Goal: Information Seeking & Learning: Learn about a topic

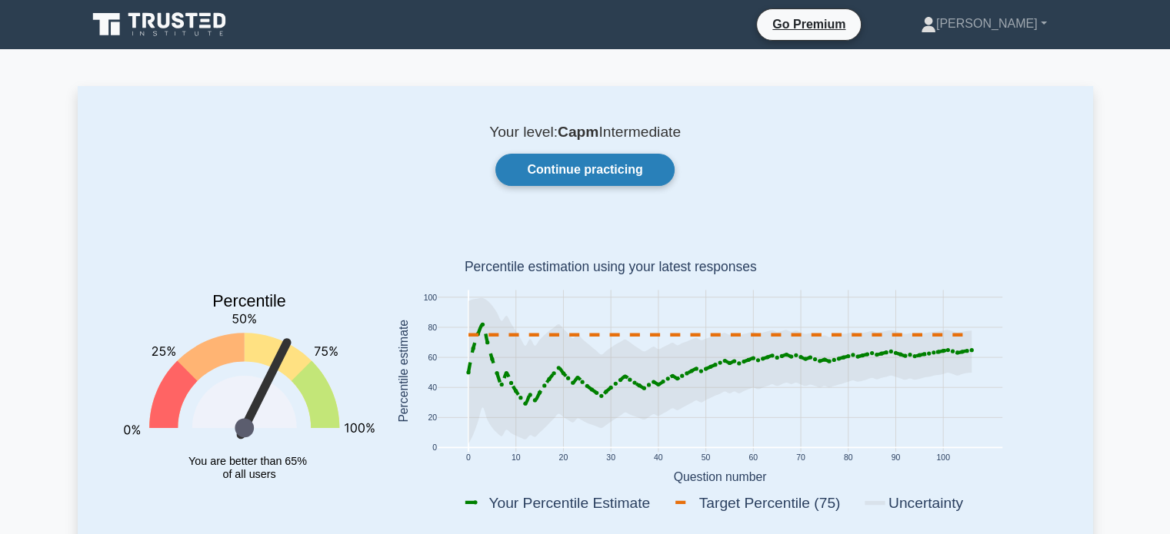
click at [546, 179] on link "Continue practicing" at bounding box center [584, 170] width 178 height 32
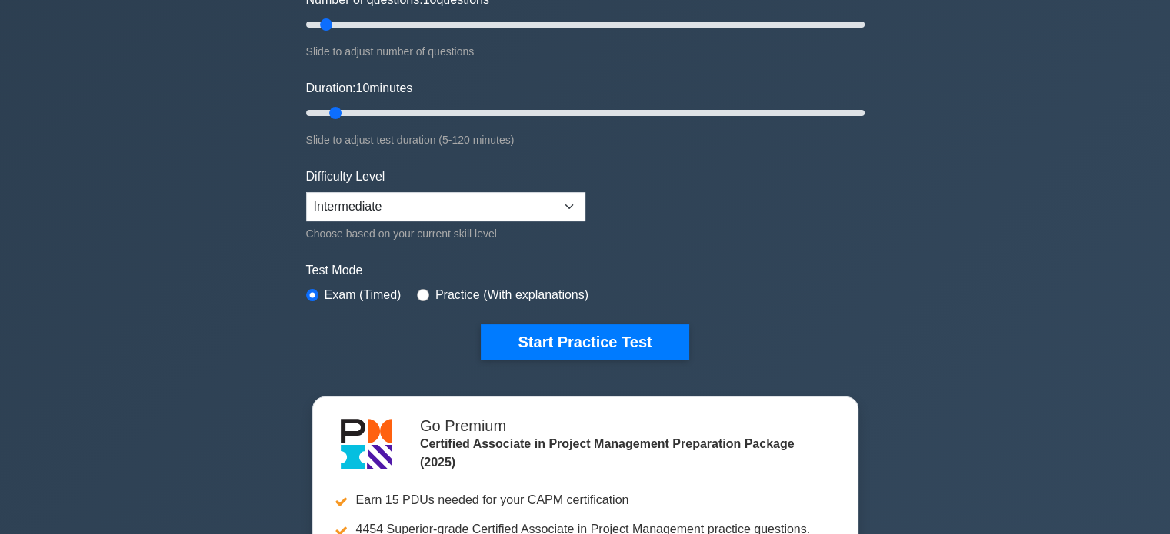
scroll to position [231, 0]
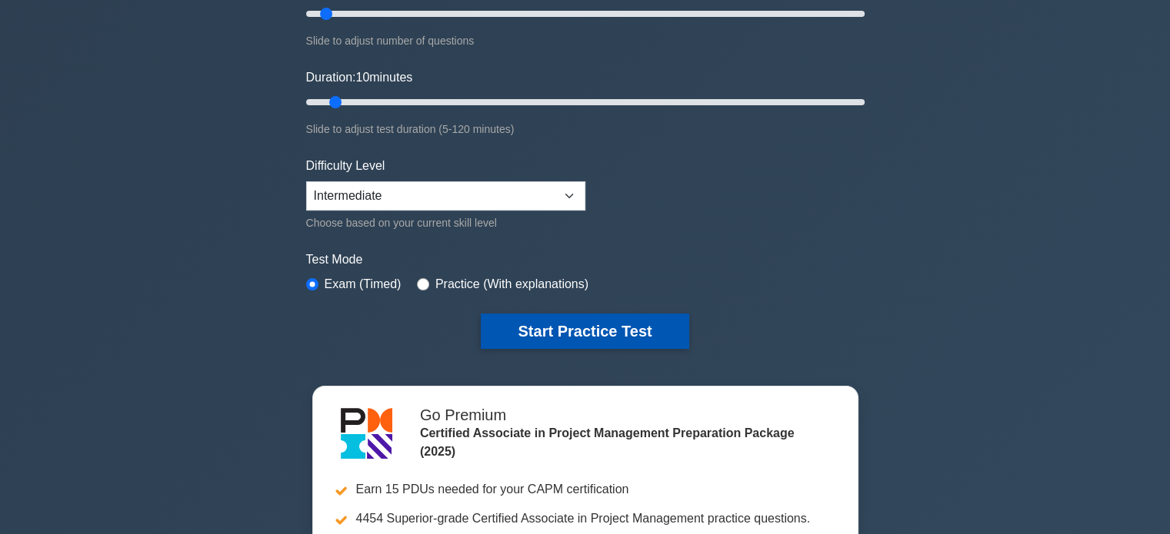
click at [531, 330] on button "Start Practice Test" at bounding box center [585, 331] width 208 height 35
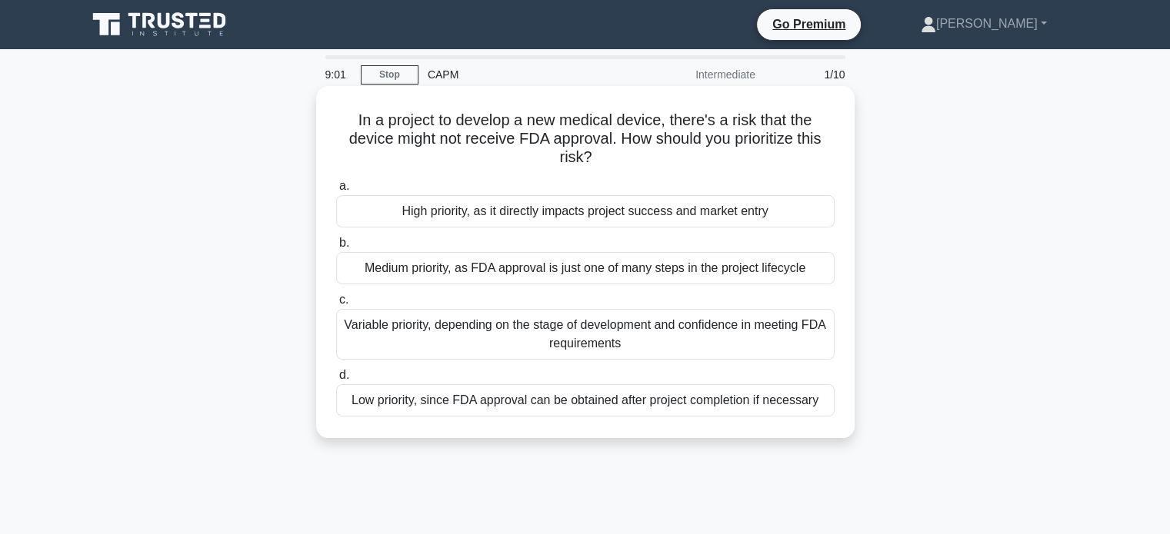
click at [357, 213] on div "High priority, as it directly impacts project success and market entry" at bounding box center [585, 211] width 498 height 32
click at [336, 191] on input "a. High priority, as it directly impacts project success and market entry" at bounding box center [336, 186] width 0 height 10
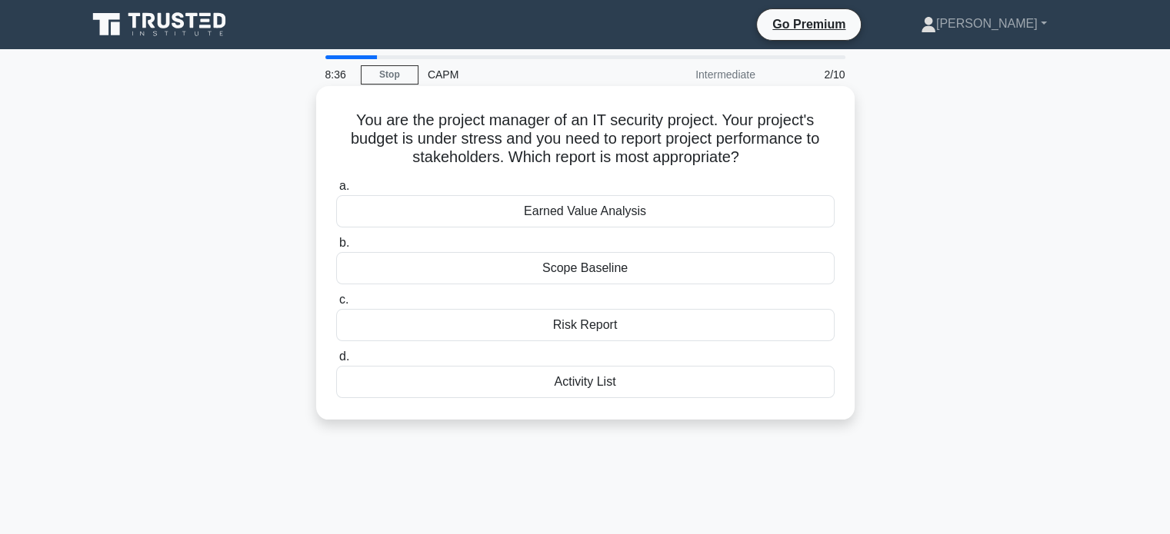
click at [387, 221] on div "Earned Value Analysis" at bounding box center [585, 211] width 498 height 32
click at [336, 191] on input "a. Earned Value Analysis" at bounding box center [336, 186] width 0 height 10
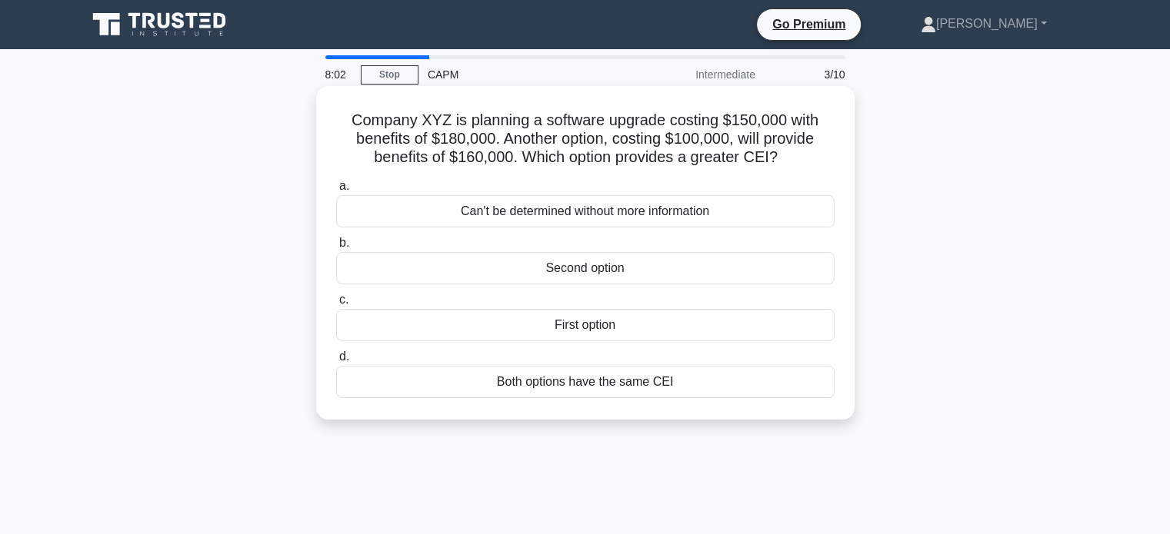
click at [483, 338] on div "First option" at bounding box center [585, 325] width 498 height 32
click at [336, 305] on input "c. First option" at bounding box center [336, 300] width 0 height 10
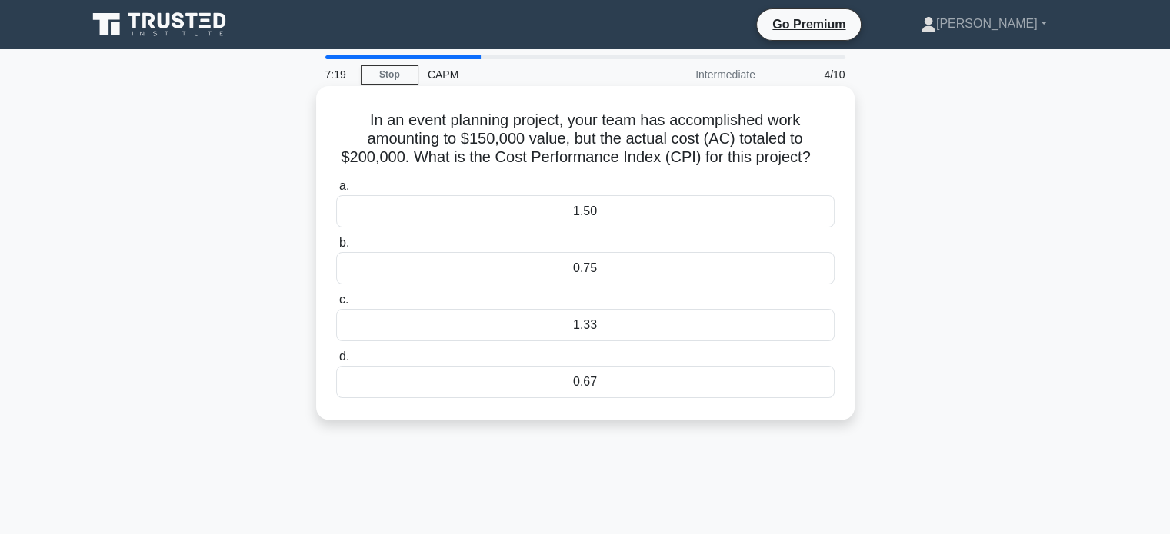
click at [455, 261] on div "0.75" at bounding box center [585, 268] width 498 height 32
click at [336, 248] on input "b. 0.75" at bounding box center [336, 243] width 0 height 10
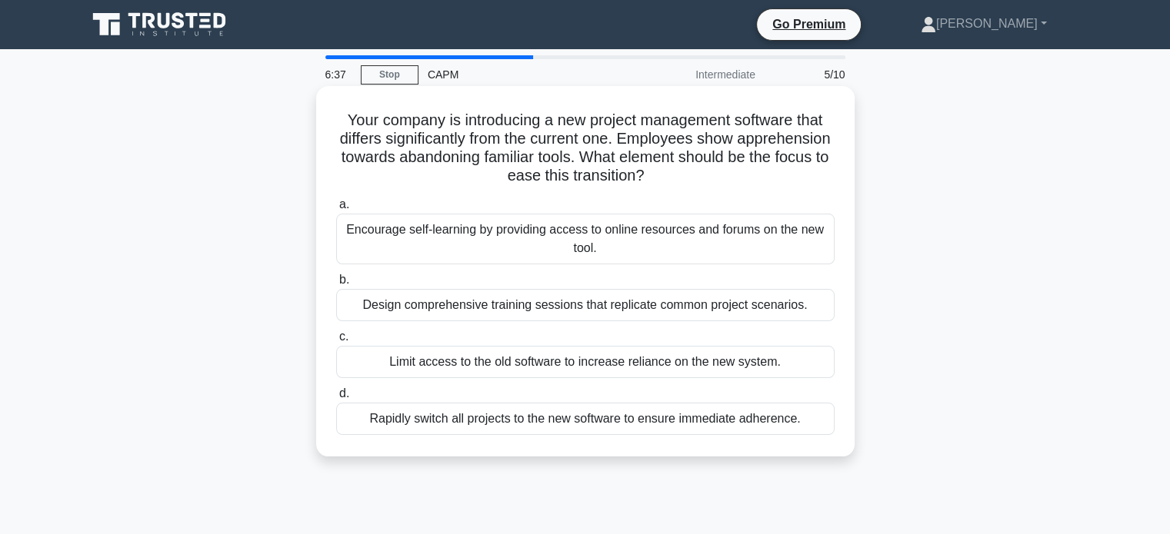
click at [421, 303] on div "Design comprehensive training sessions that replicate common project scenarios." at bounding box center [585, 305] width 498 height 32
click at [336, 285] on input "b. Design comprehensive training sessions that replicate common project scenari…" at bounding box center [336, 280] width 0 height 10
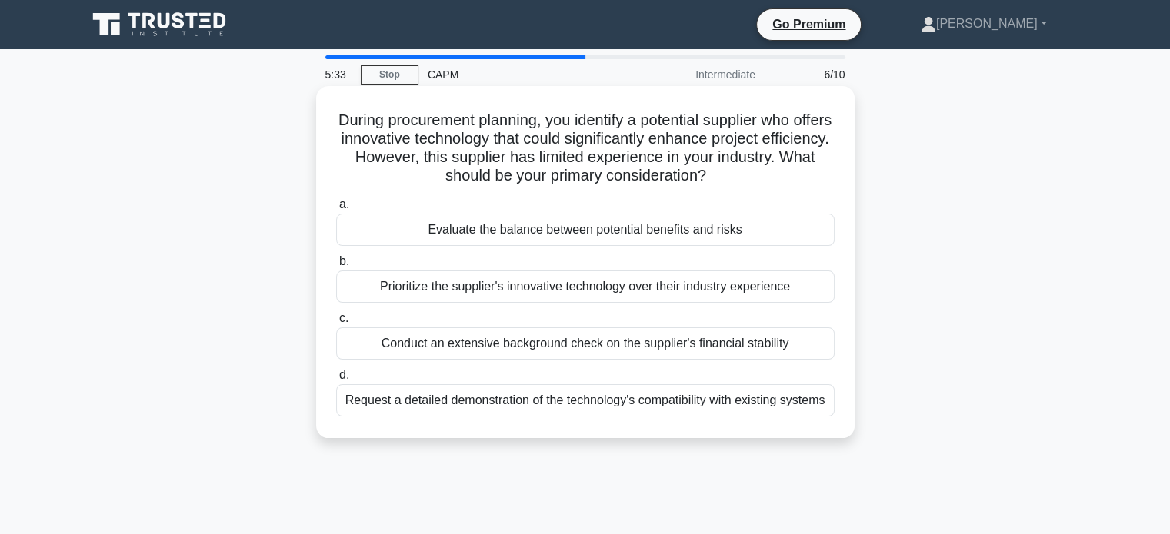
click at [551, 402] on div "Request a detailed demonstration of the technology's compatibility with existin…" at bounding box center [585, 400] width 498 height 32
click at [336, 381] on input "d. Request a detailed demonstration of the technology's compatibility with exis…" at bounding box center [336, 376] width 0 height 10
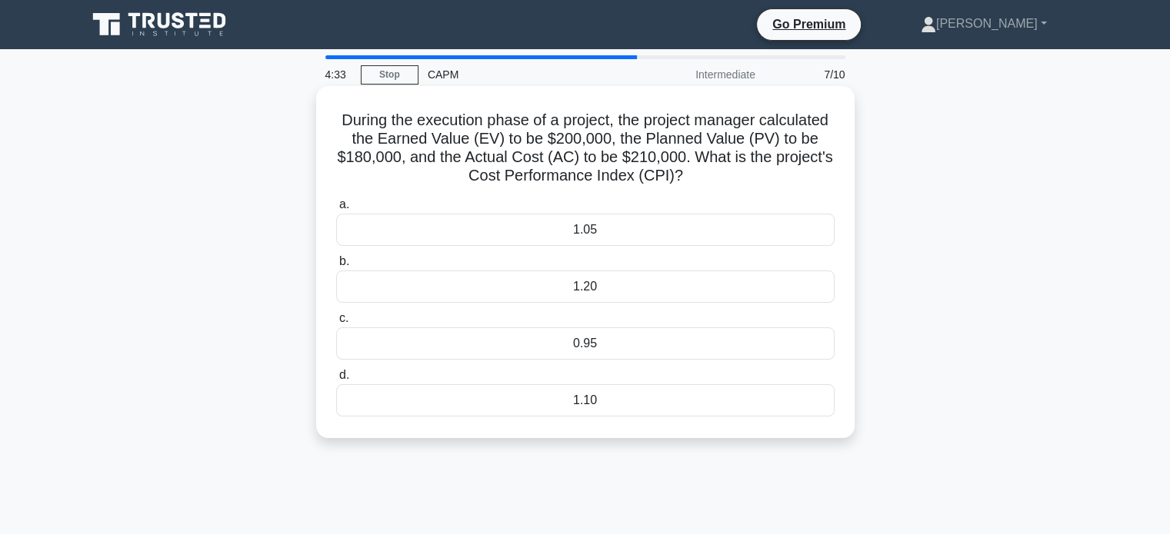
click at [489, 343] on div "0.95" at bounding box center [585, 344] width 498 height 32
click at [336, 324] on input "c. 0.95" at bounding box center [336, 319] width 0 height 10
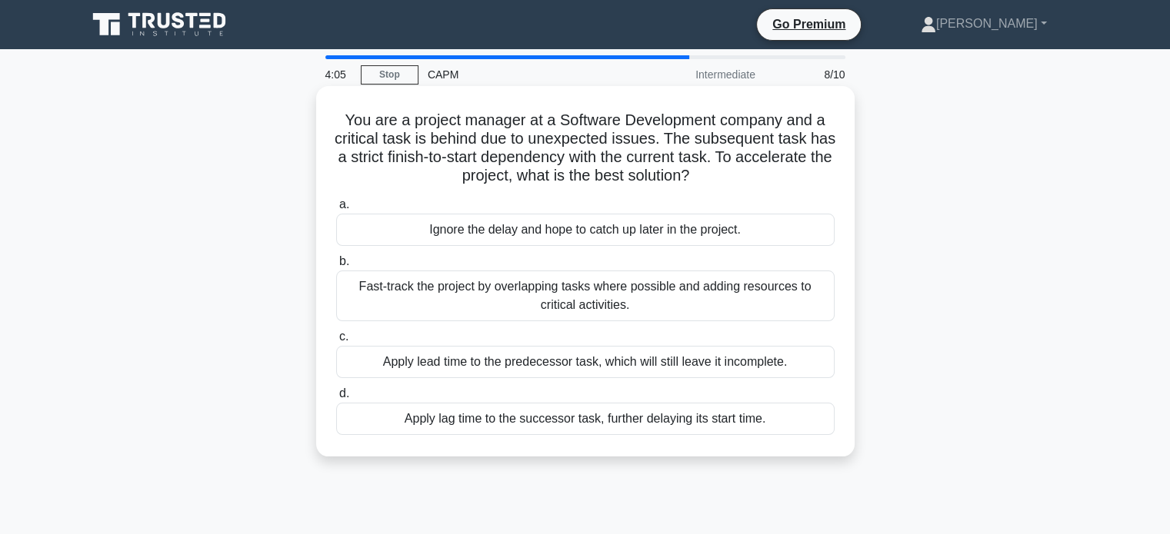
click at [512, 302] on div "Fast-track the project by overlapping tasks where possible and adding resources…" at bounding box center [585, 296] width 498 height 51
click at [336, 267] on input "b. Fast-track the project by overlapping tasks where possible and adding resour…" at bounding box center [336, 262] width 0 height 10
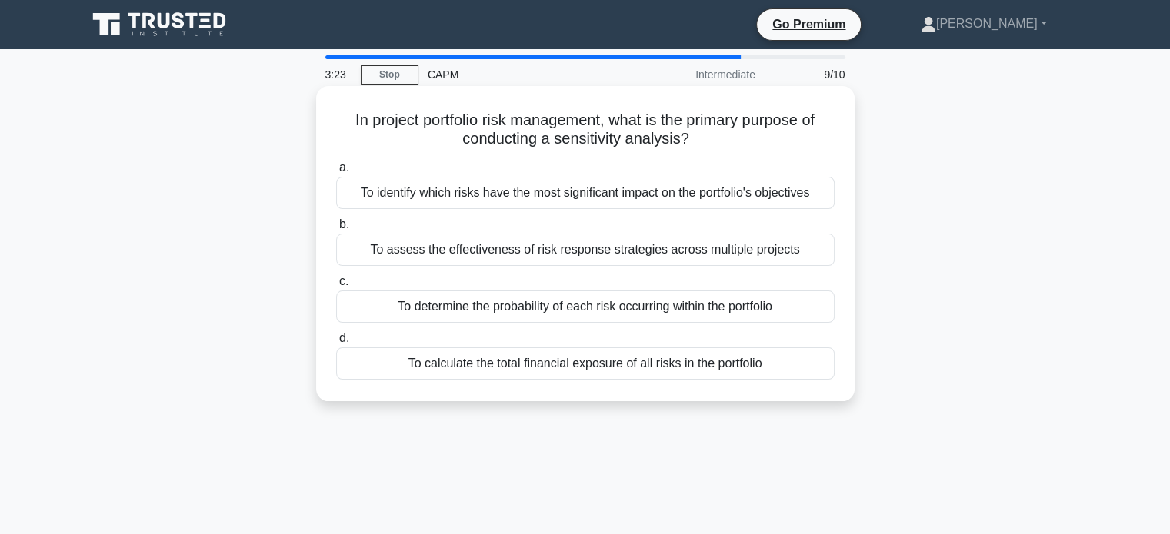
click at [530, 261] on div "To assess the effectiveness of risk response strategies across multiple projects" at bounding box center [585, 250] width 498 height 32
click at [336, 230] on input "b. To assess the effectiveness of risk response strategies across multiple proj…" at bounding box center [336, 225] width 0 height 10
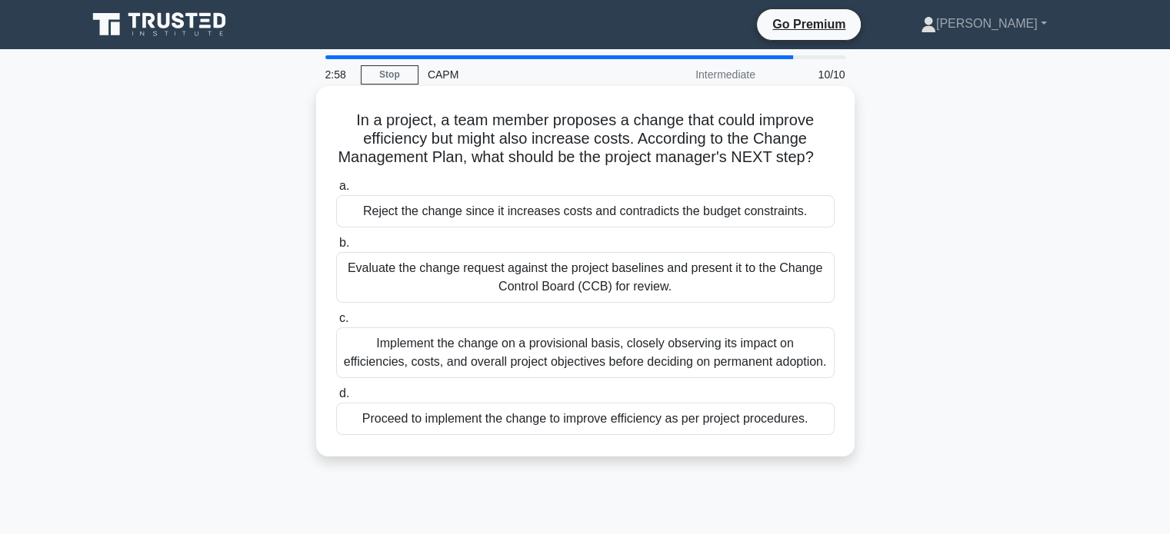
click at [368, 285] on div "Evaluate the change request against the project baselines and present it to the…" at bounding box center [585, 277] width 498 height 51
click at [336, 248] on input "b. Evaluate the change request against the project baselines and present it to …" at bounding box center [336, 243] width 0 height 10
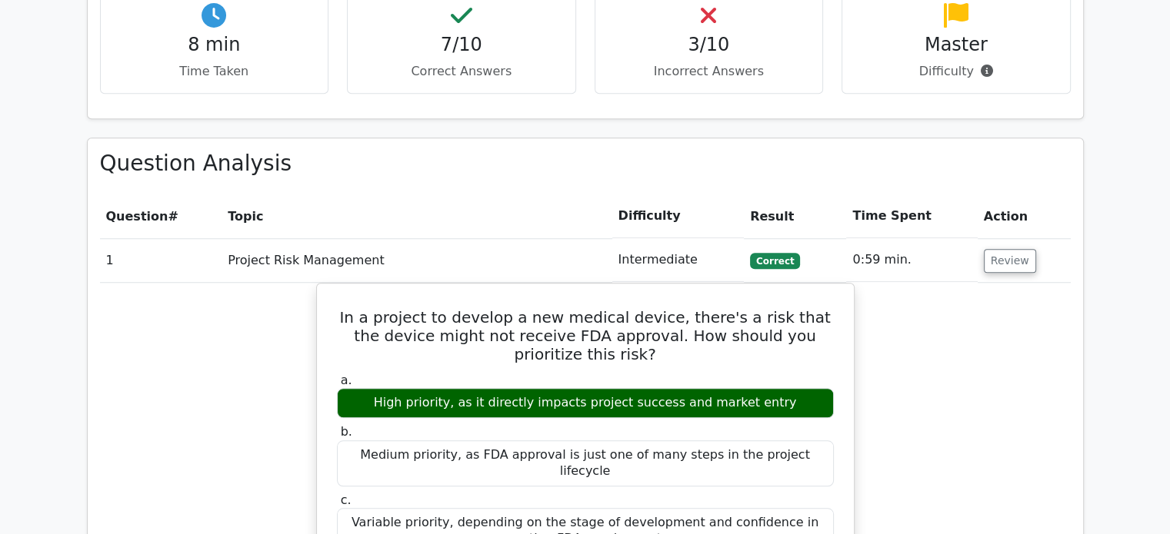
scroll to position [1307, 0]
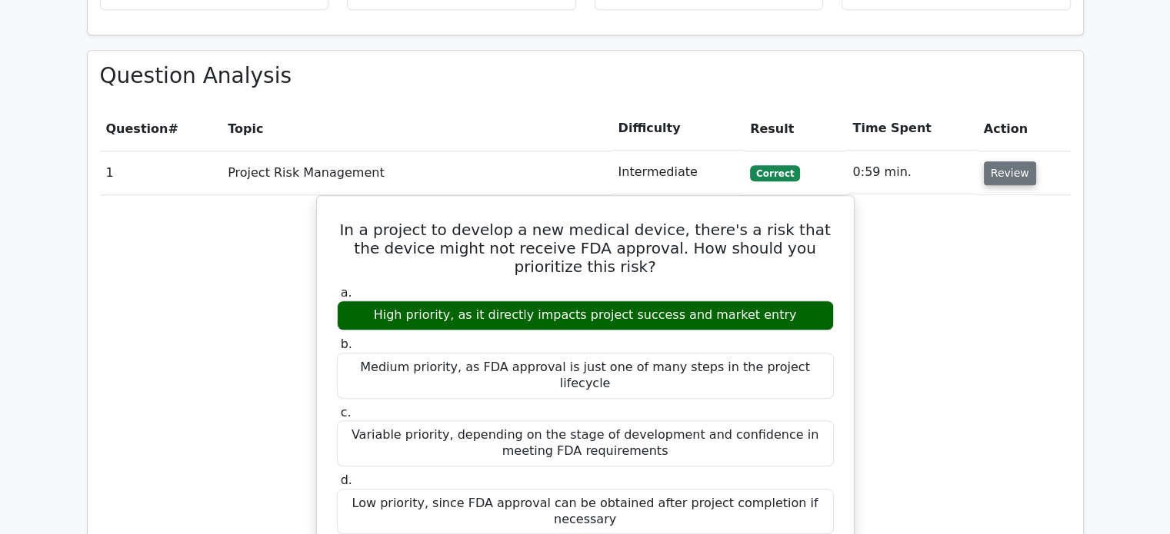
click at [1016, 161] on button "Review" at bounding box center [1009, 173] width 52 height 24
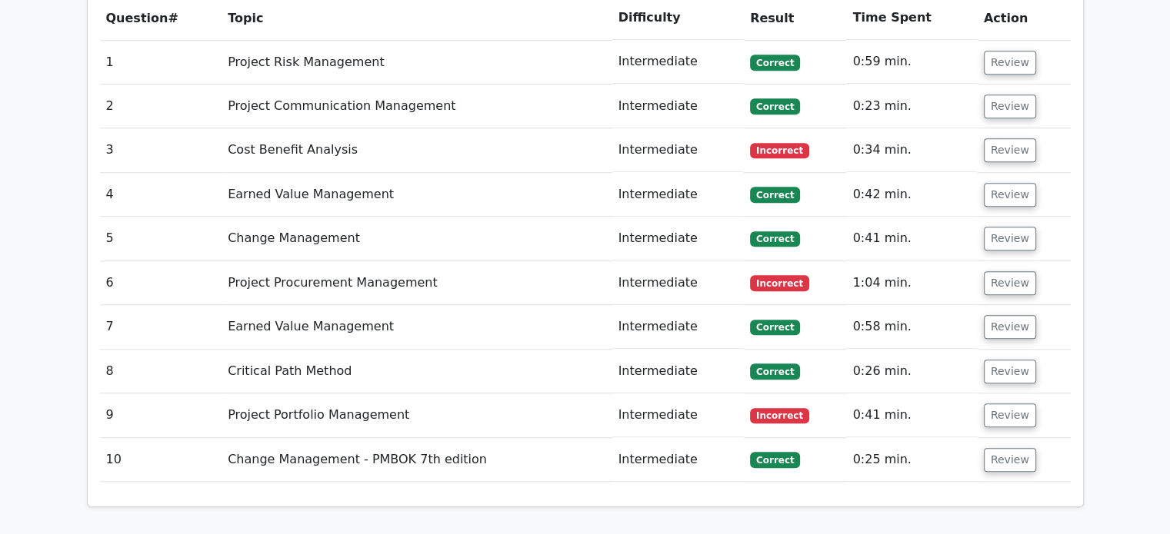
scroll to position [1615, 0]
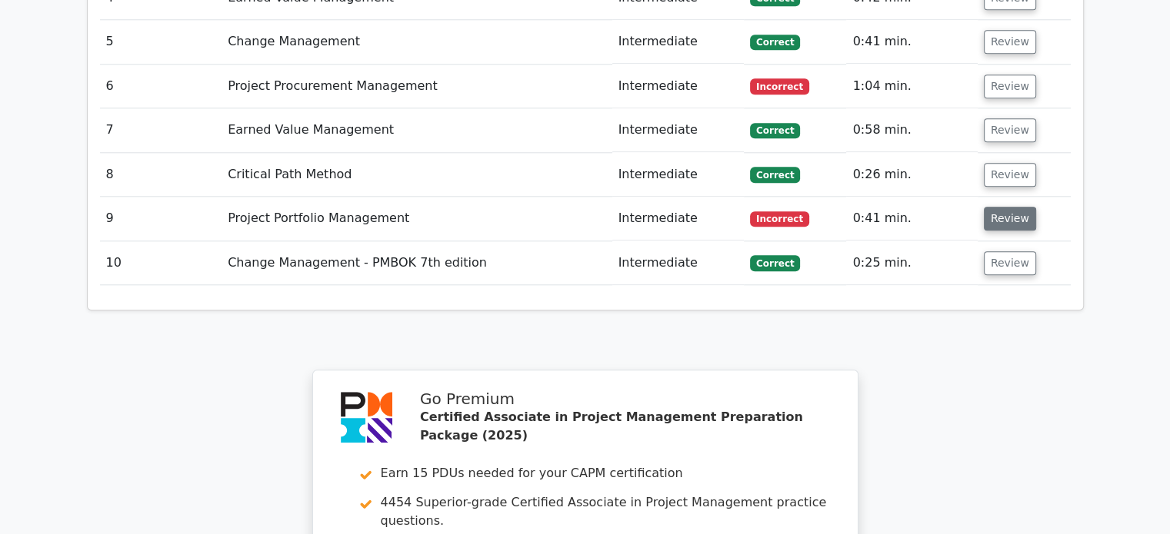
click at [1015, 207] on button "Review" at bounding box center [1009, 219] width 52 height 24
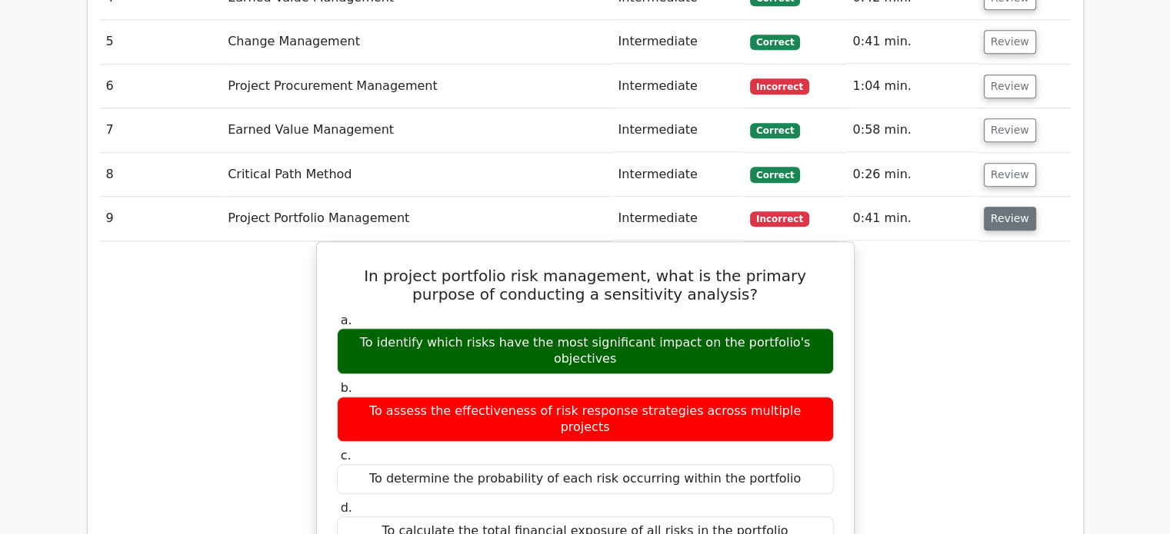
click at [1015, 207] on button "Review" at bounding box center [1009, 219] width 52 height 24
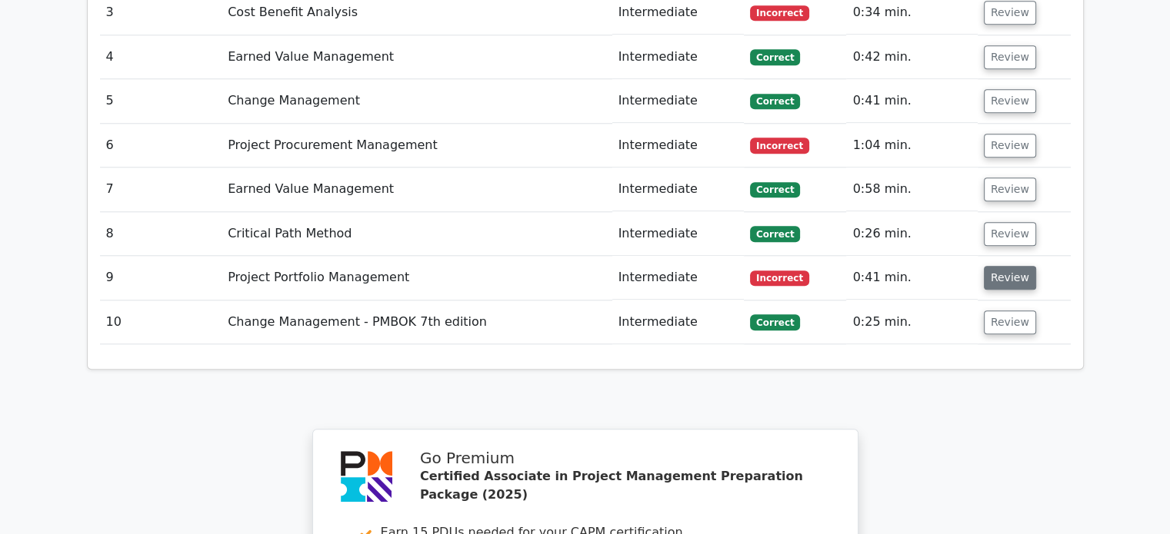
scroll to position [1461, 0]
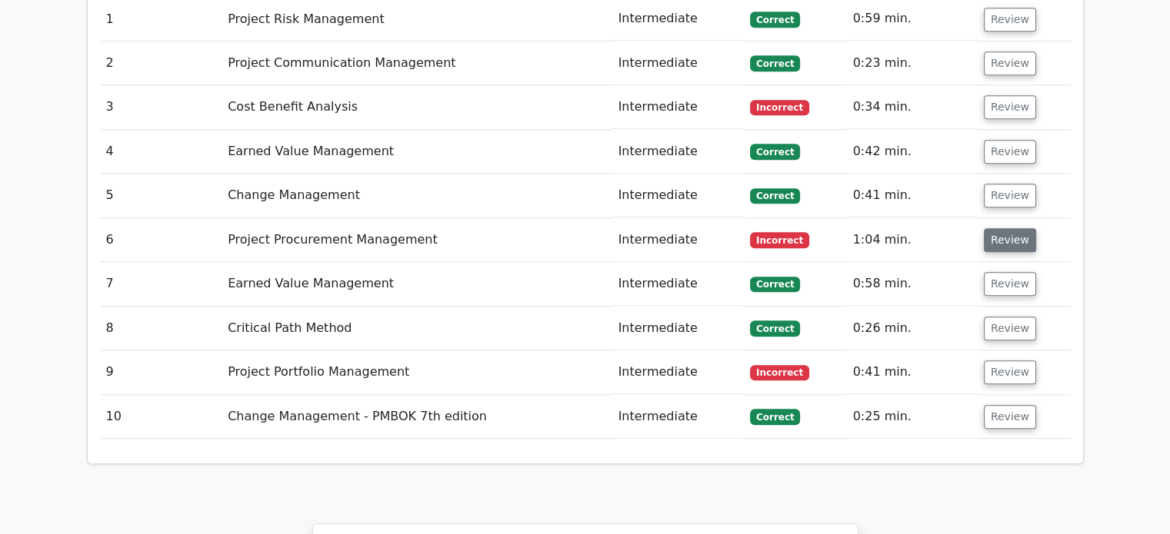
click at [1007, 228] on button "Review" at bounding box center [1009, 240] width 52 height 24
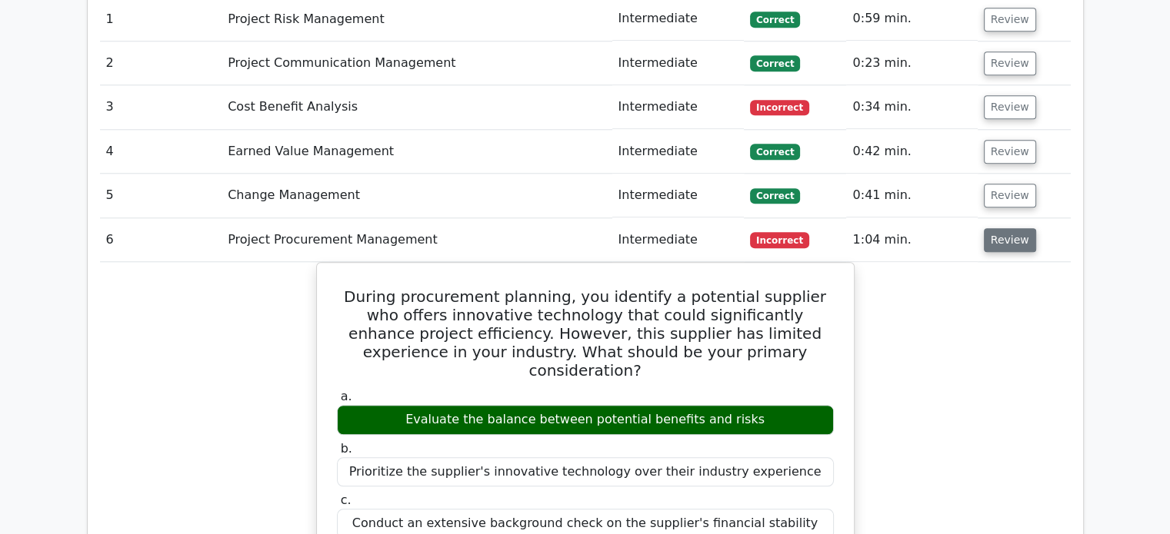
click at [999, 228] on button "Review" at bounding box center [1009, 240] width 52 height 24
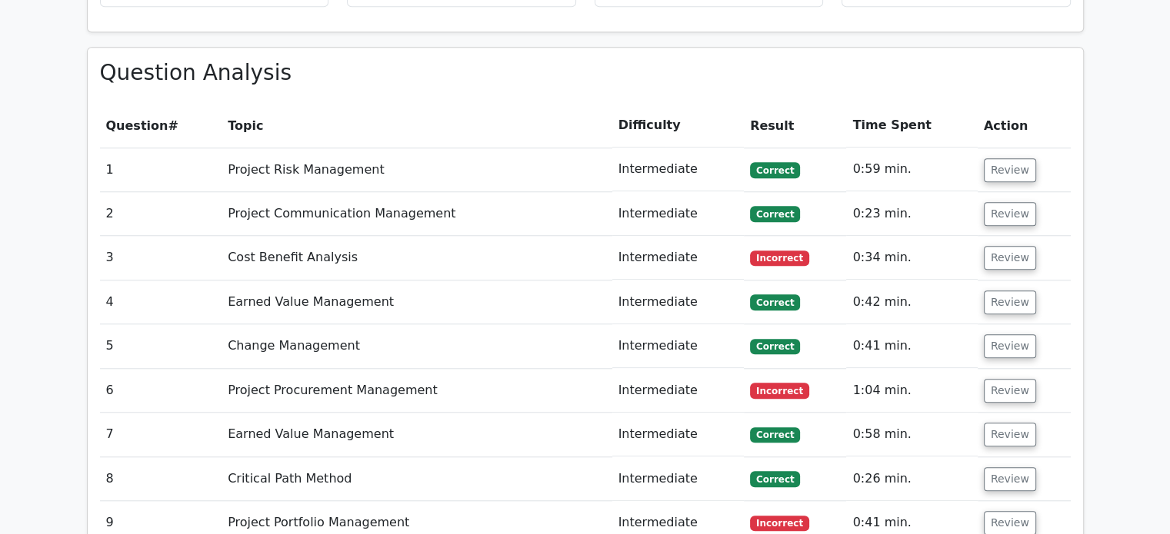
scroll to position [1307, 0]
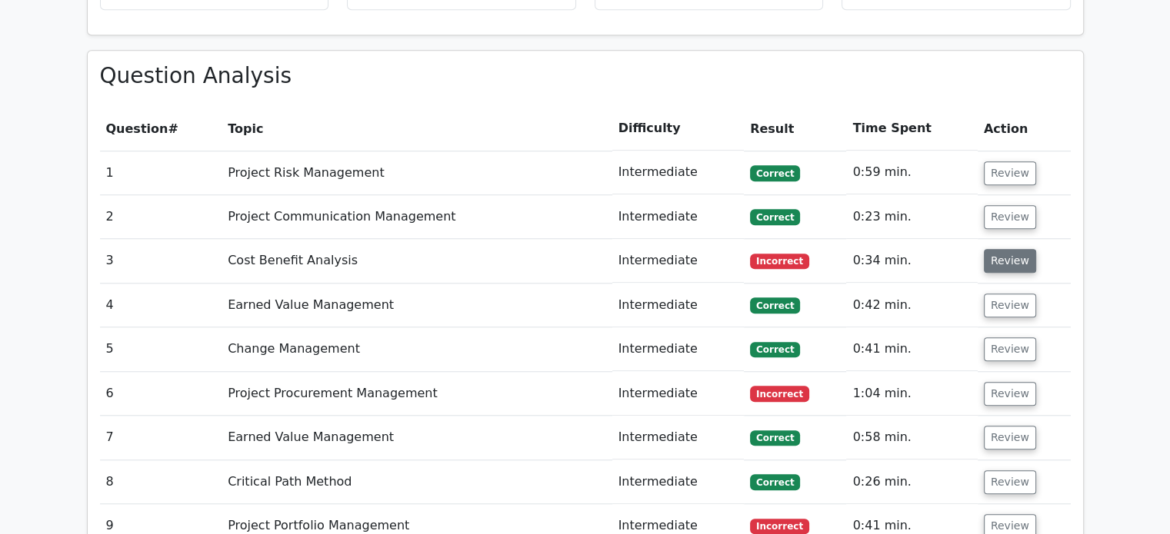
click at [993, 249] on button "Review" at bounding box center [1009, 261] width 52 height 24
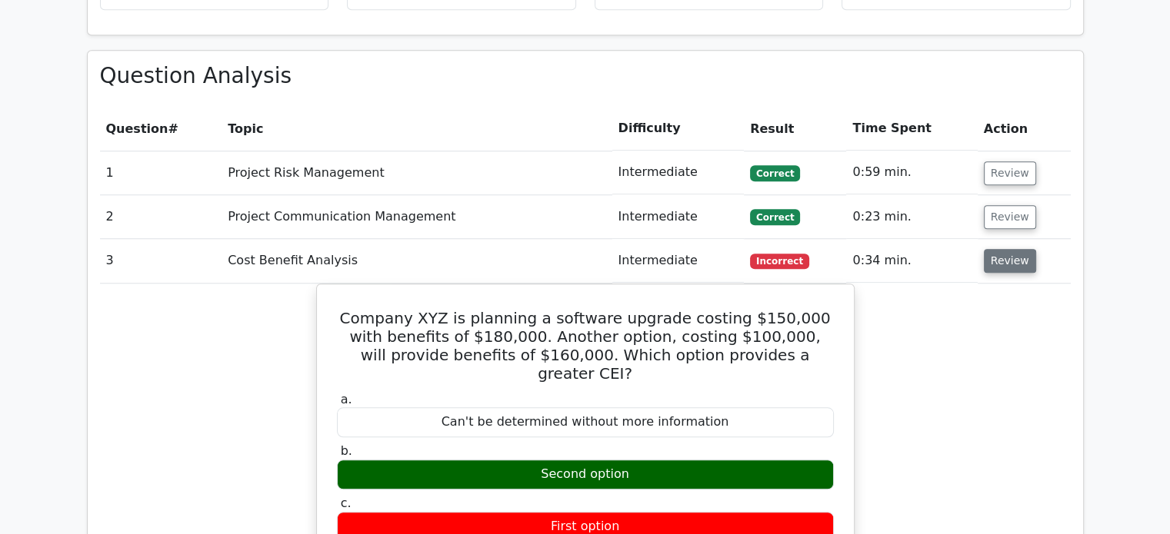
click at [1003, 249] on button "Review" at bounding box center [1009, 261] width 52 height 24
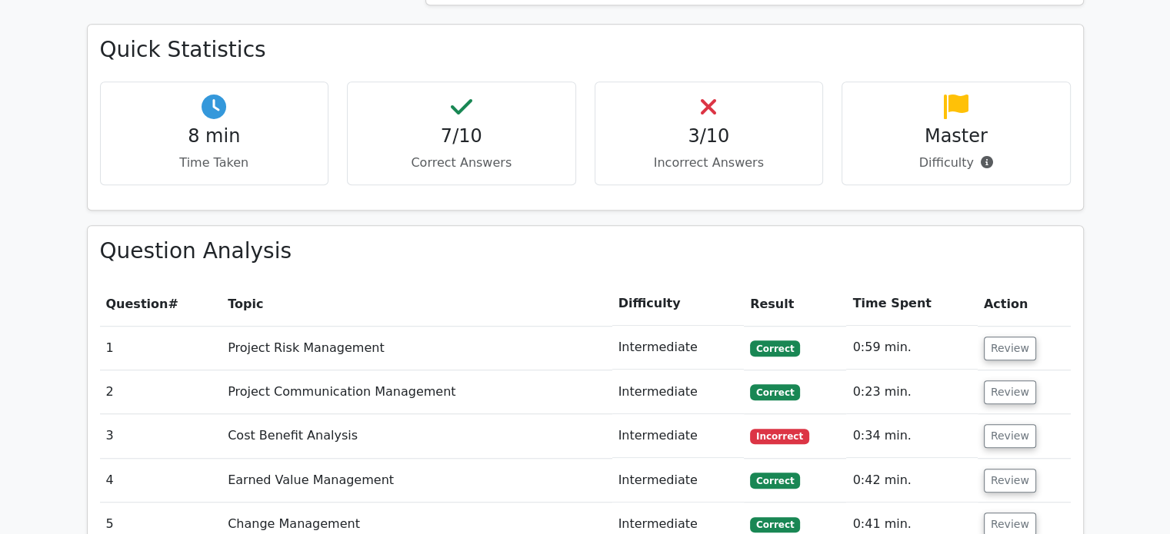
scroll to position [1130, 0]
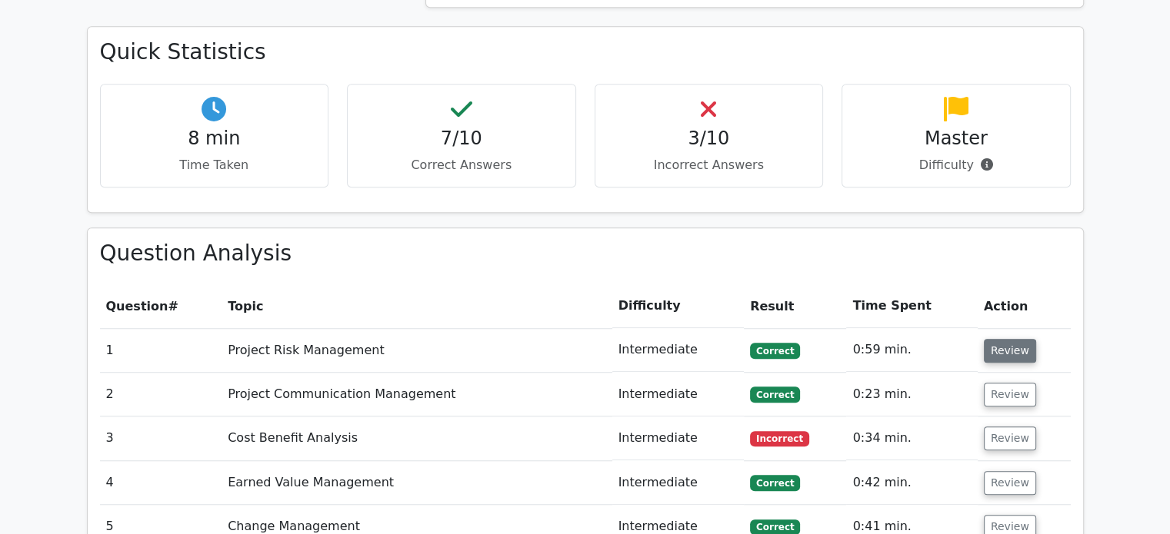
click at [1007, 339] on button "Review" at bounding box center [1009, 351] width 52 height 24
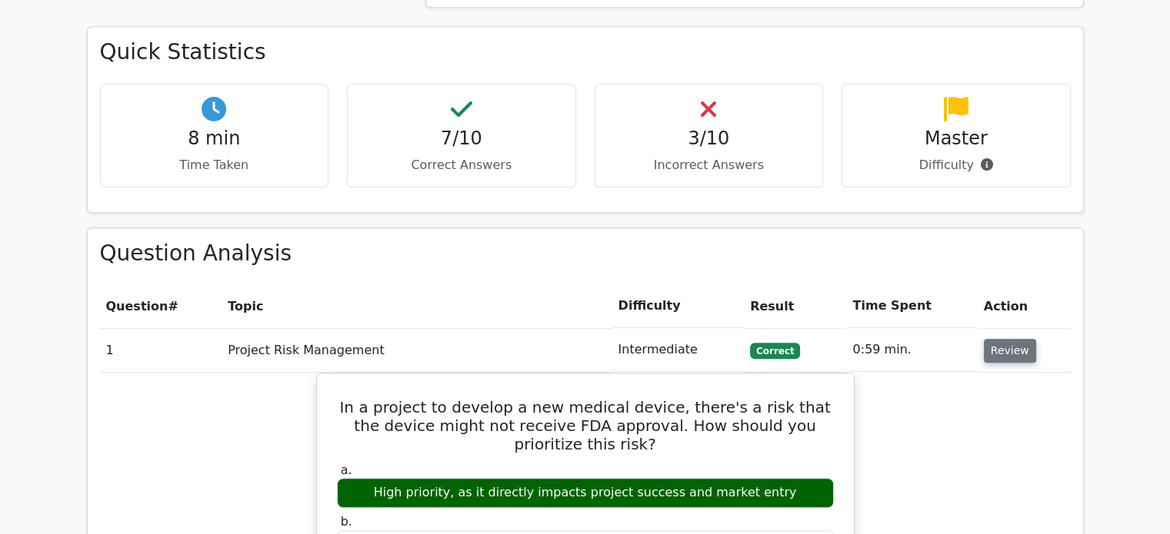
click at [1007, 339] on button "Review" at bounding box center [1009, 351] width 52 height 24
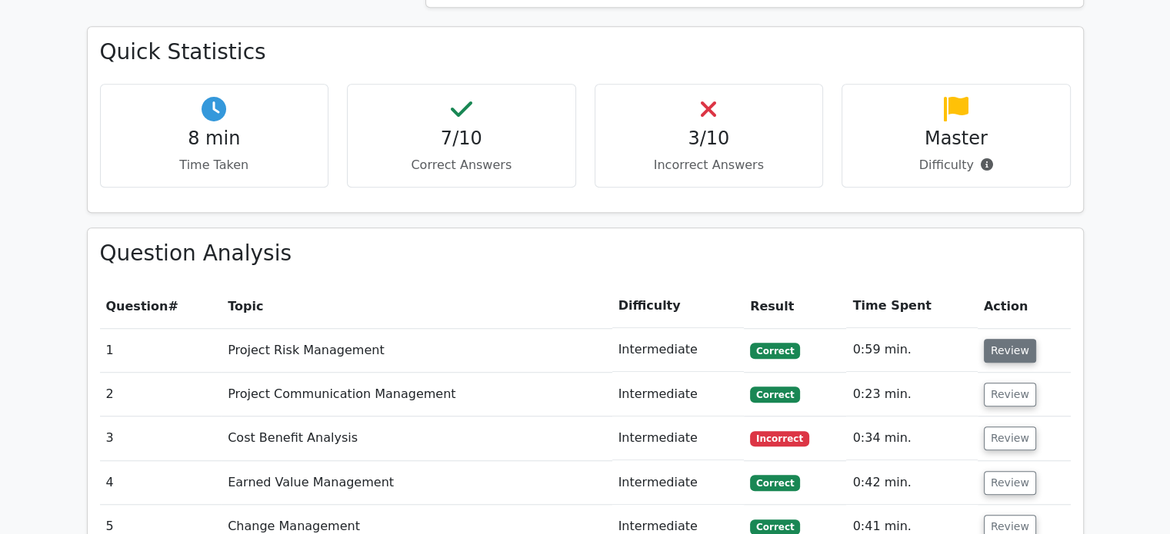
click at [1007, 339] on button "Review" at bounding box center [1009, 351] width 52 height 24
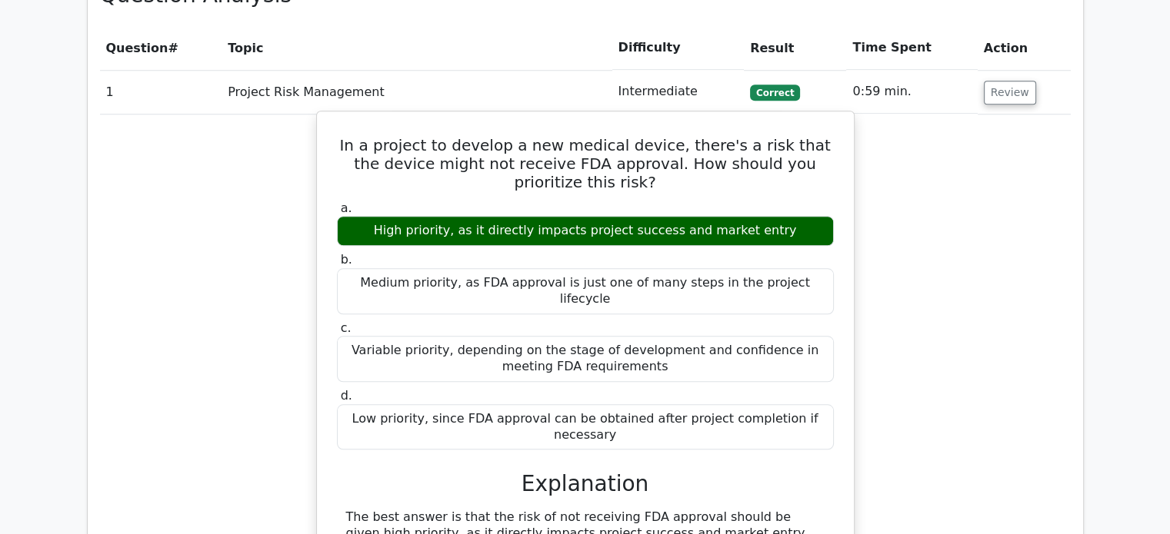
scroll to position [1360, 0]
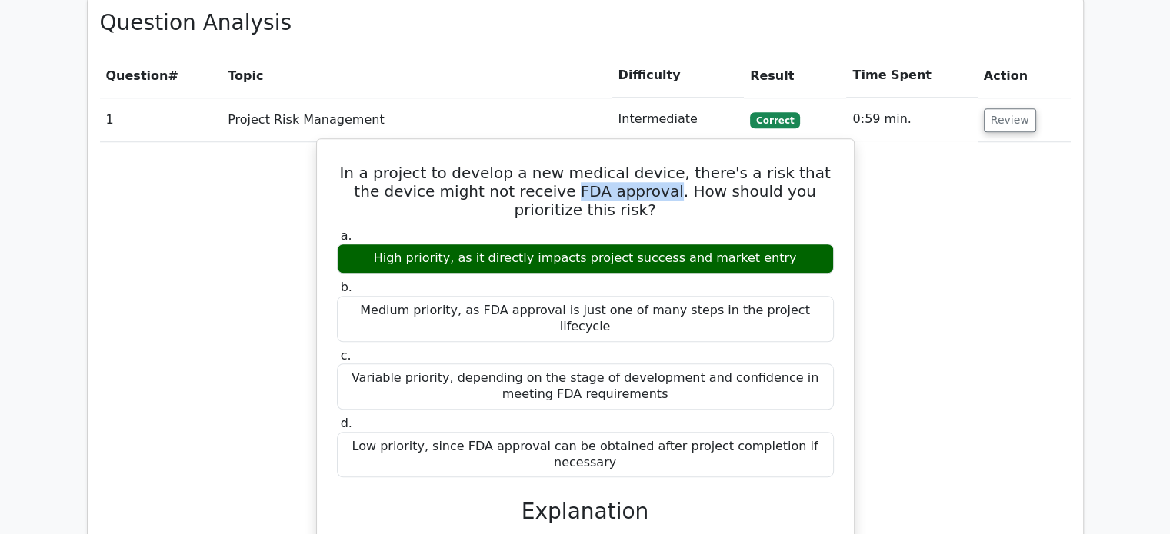
drag, startPoint x: 517, startPoint y: 118, endPoint x: 610, endPoint y: 116, distance: 93.1
click at [610, 164] on h5 "In a project to develop a new medical device, there's a risk that the device mi…" at bounding box center [585, 191] width 500 height 55
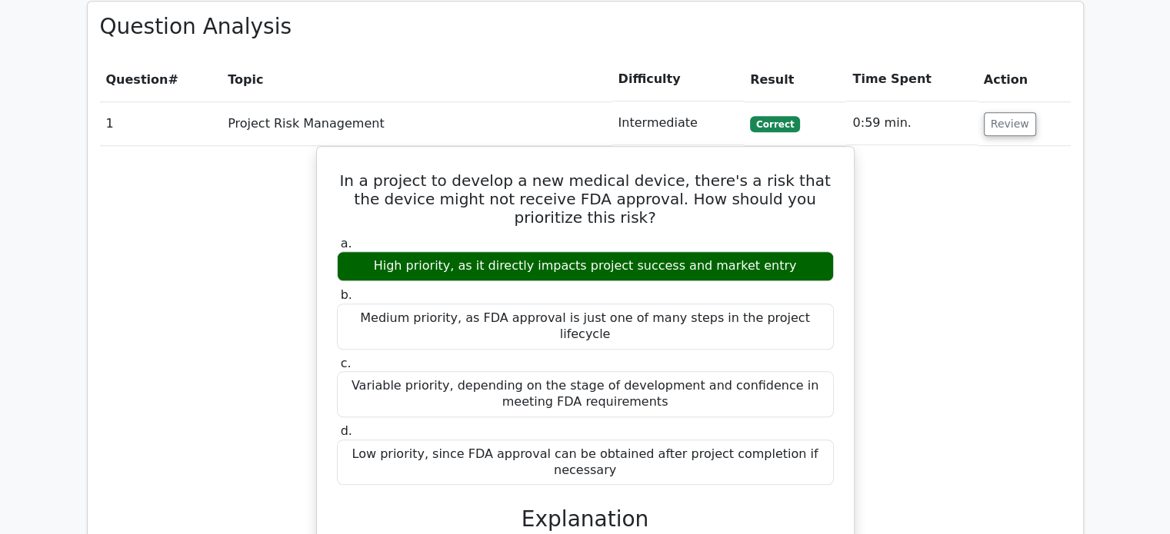
click at [65, 261] on main "Go Premium Certified Associate in Project Management Preparation Package (2025)…" at bounding box center [585, 409] width 1170 height 3440
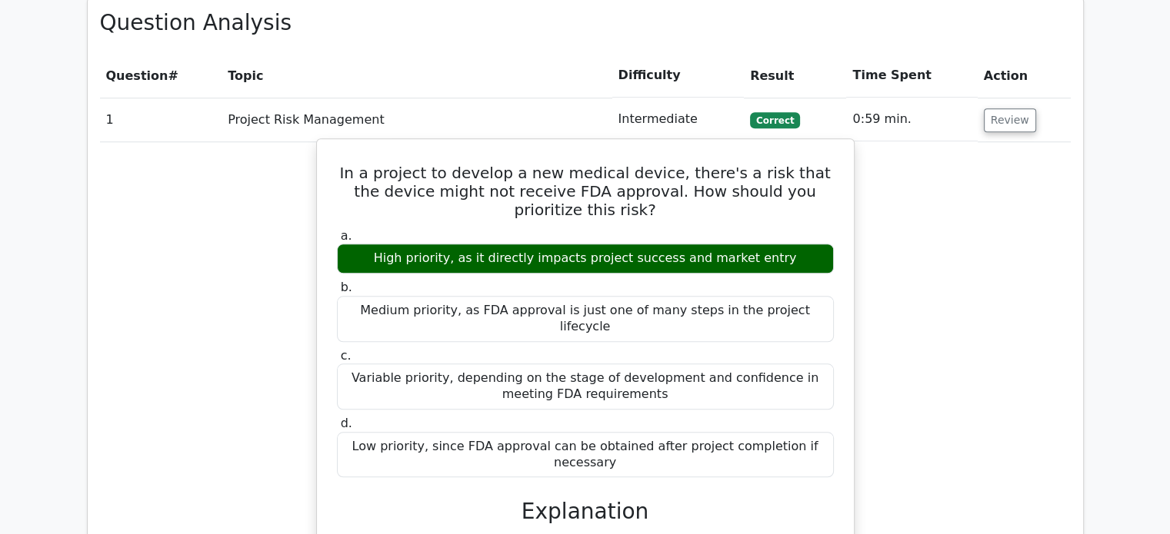
scroll to position [1130, 0]
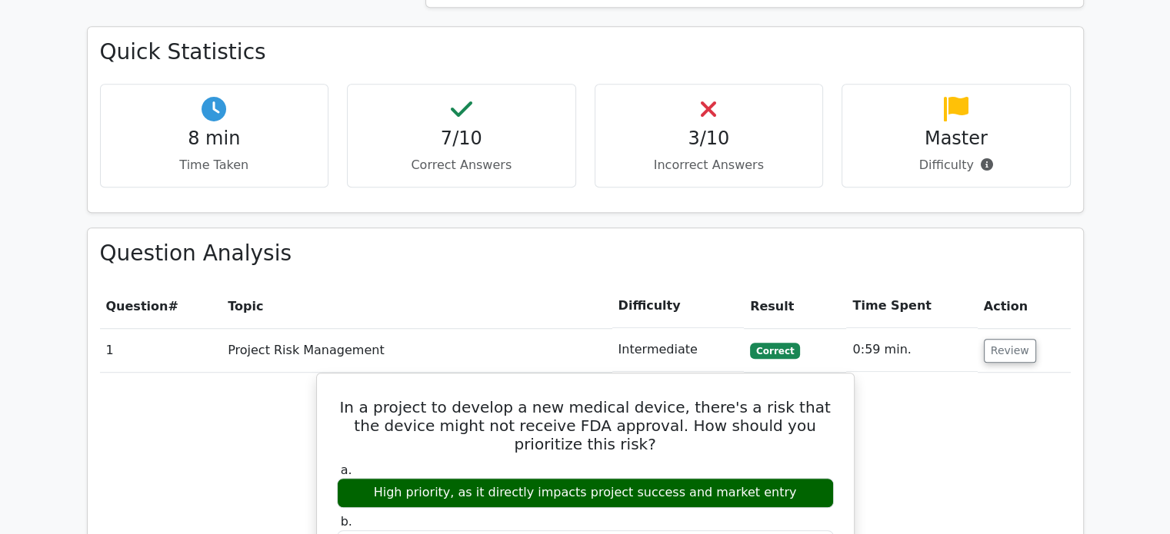
click at [994, 328] on td "Review" at bounding box center [1023, 350] width 93 height 44
click at [994, 339] on button "Review" at bounding box center [1009, 351] width 52 height 24
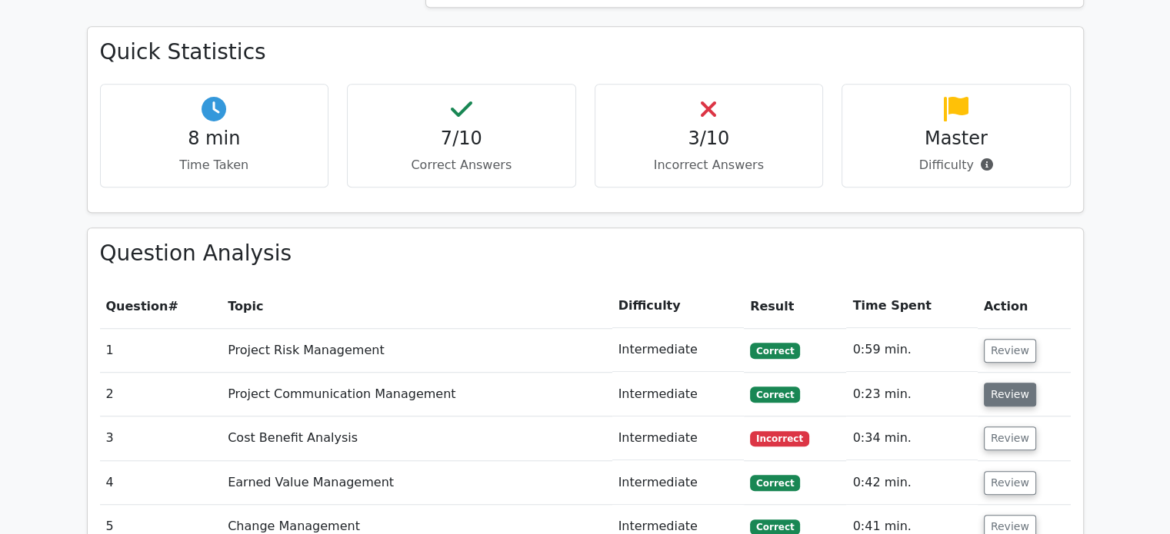
click at [984, 383] on button "Review" at bounding box center [1009, 395] width 52 height 24
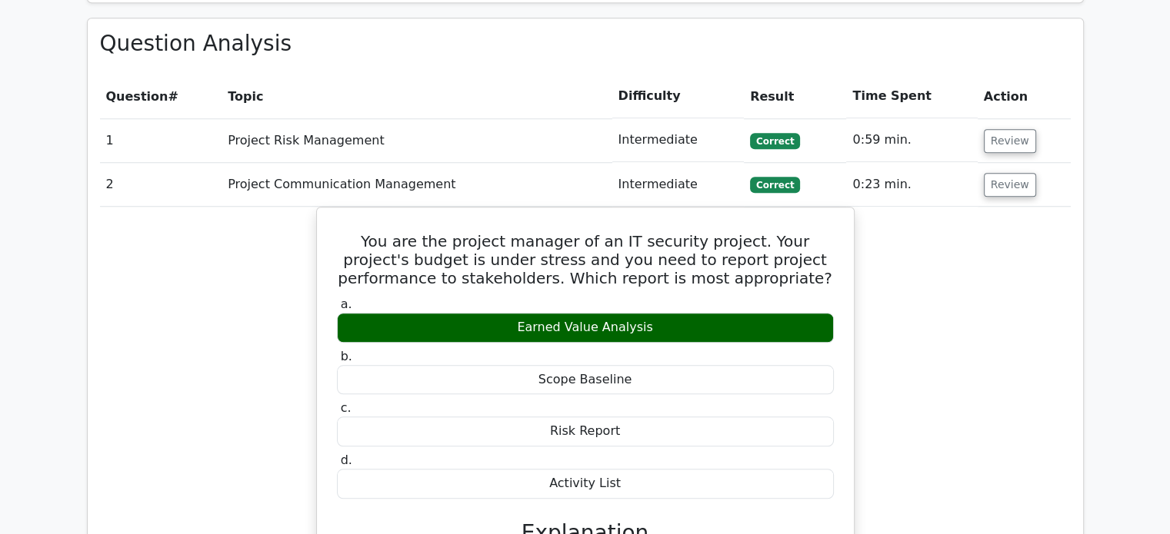
scroll to position [1283, 0]
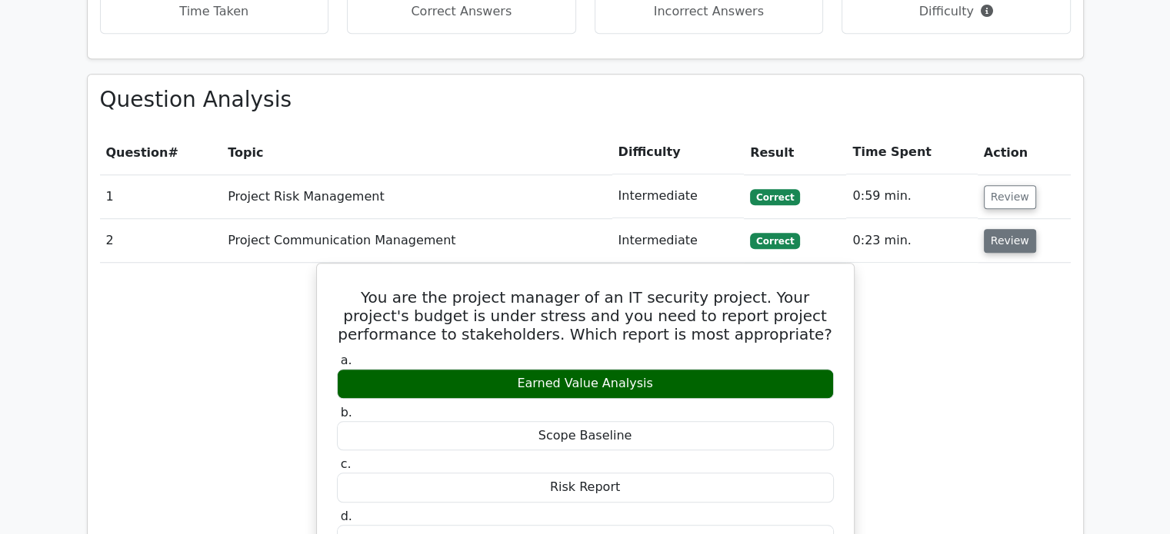
click at [1010, 229] on button "Review" at bounding box center [1009, 241] width 52 height 24
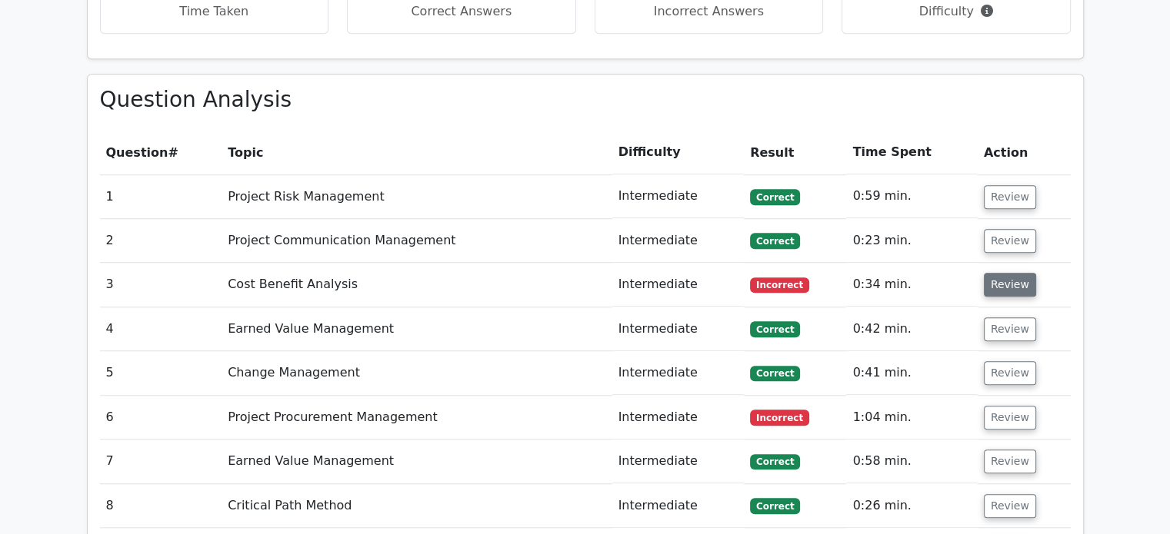
click at [1001, 273] on button "Review" at bounding box center [1009, 285] width 52 height 24
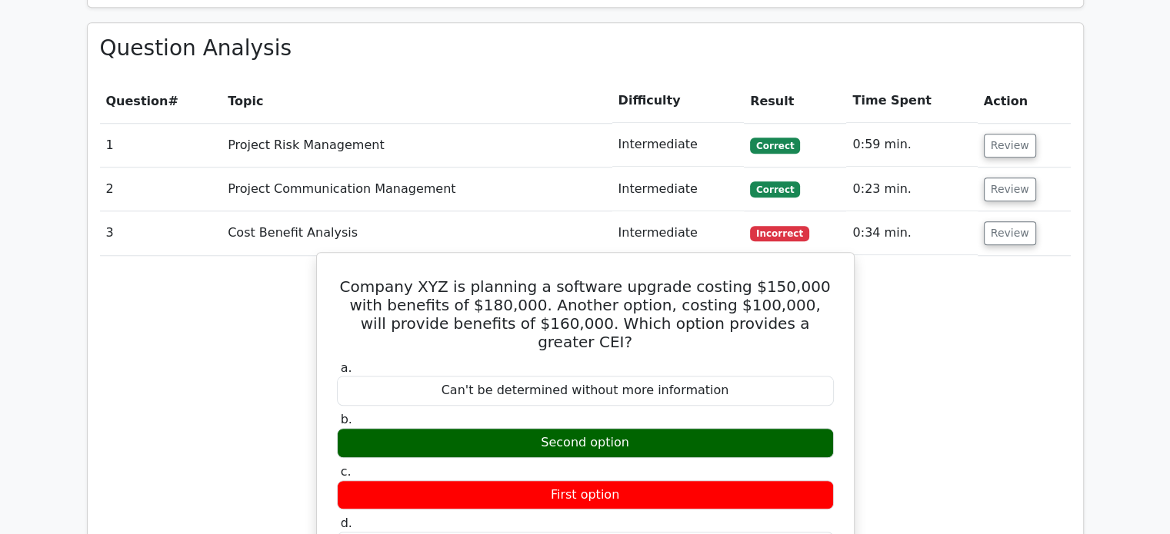
scroll to position [1437, 0]
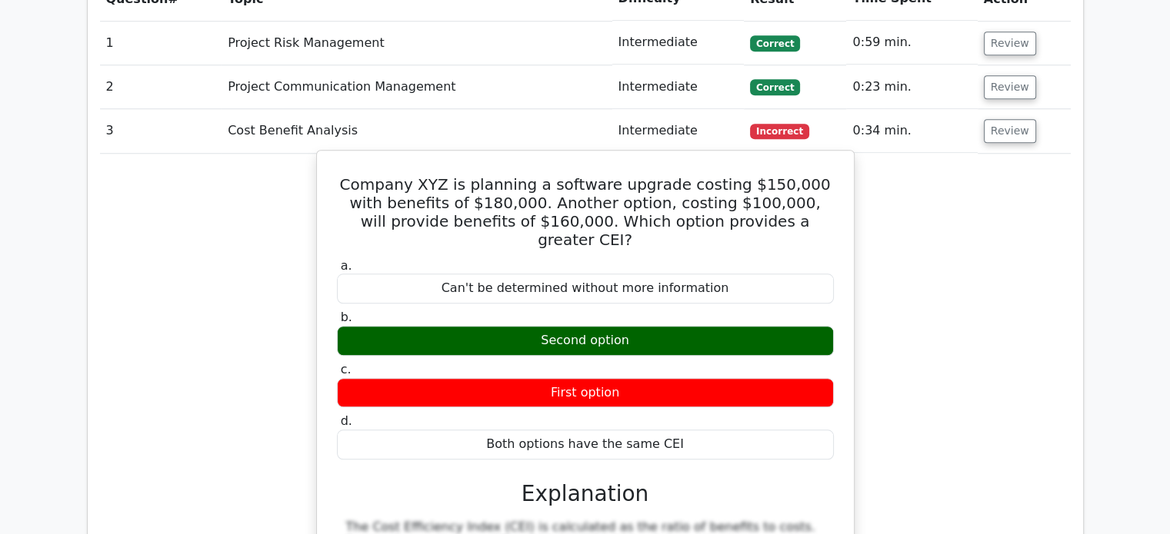
drag, startPoint x: 348, startPoint y: 104, endPoint x: 684, endPoint y: 347, distance: 414.7
click at [684, 347] on div "Company XYZ is planning a software upgrade costing $150,000 with benefits of $1…" at bounding box center [585, 452] width 524 height 591
copy div "Company XYZ is planning a software upgrade costing $150,000 with benefits of $1…"
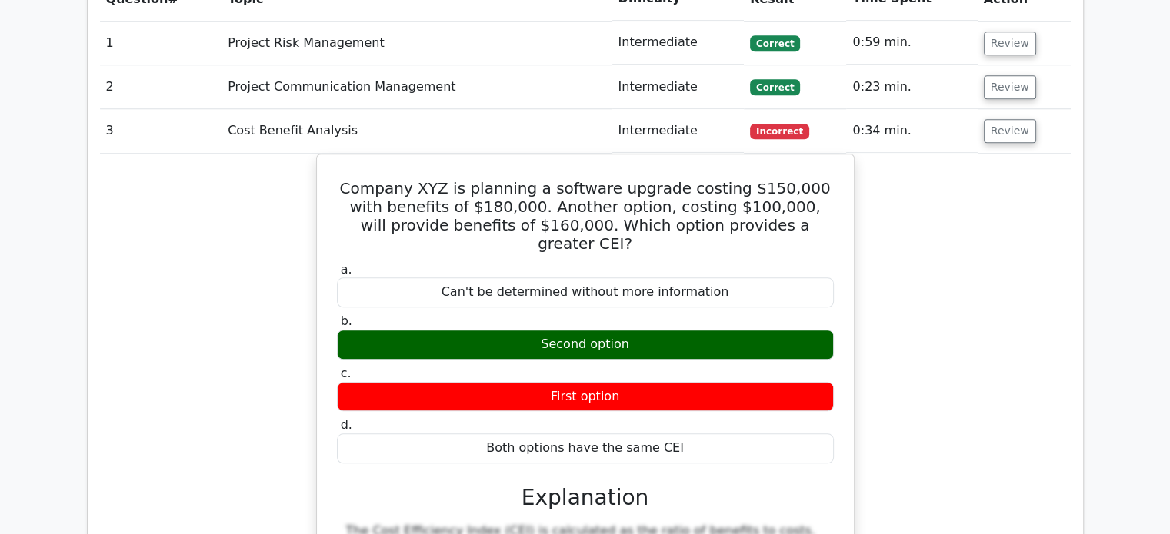
click at [171, 154] on div "Company XYZ is planning a software upgrade costing $150,000 with benefits of $1…" at bounding box center [585, 465] width 970 height 623
click at [1011, 119] on button "Review" at bounding box center [1009, 131] width 52 height 24
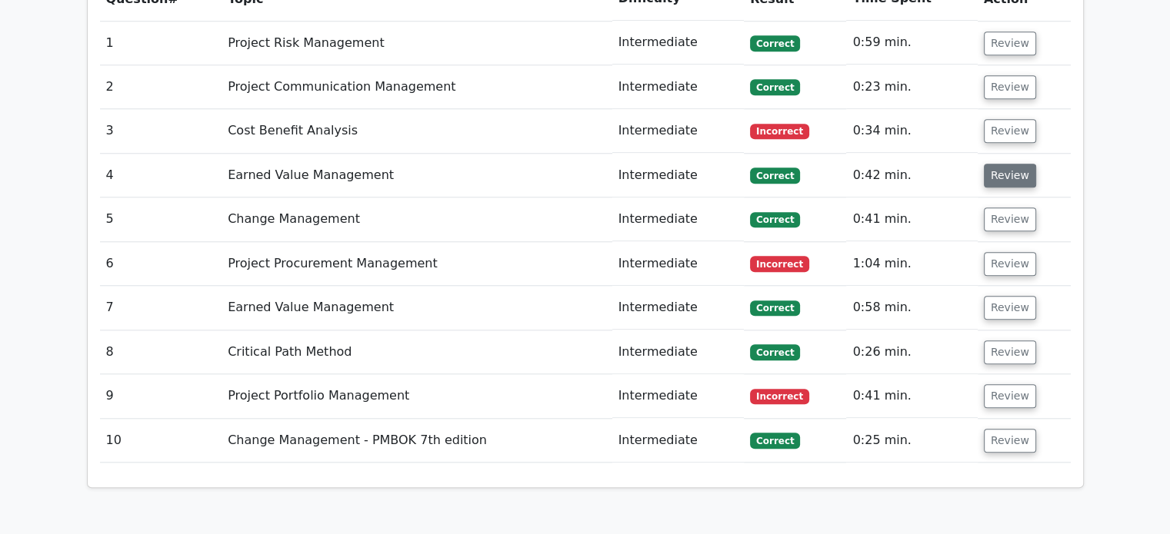
click at [998, 164] on button "Review" at bounding box center [1009, 176] width 52 height 24
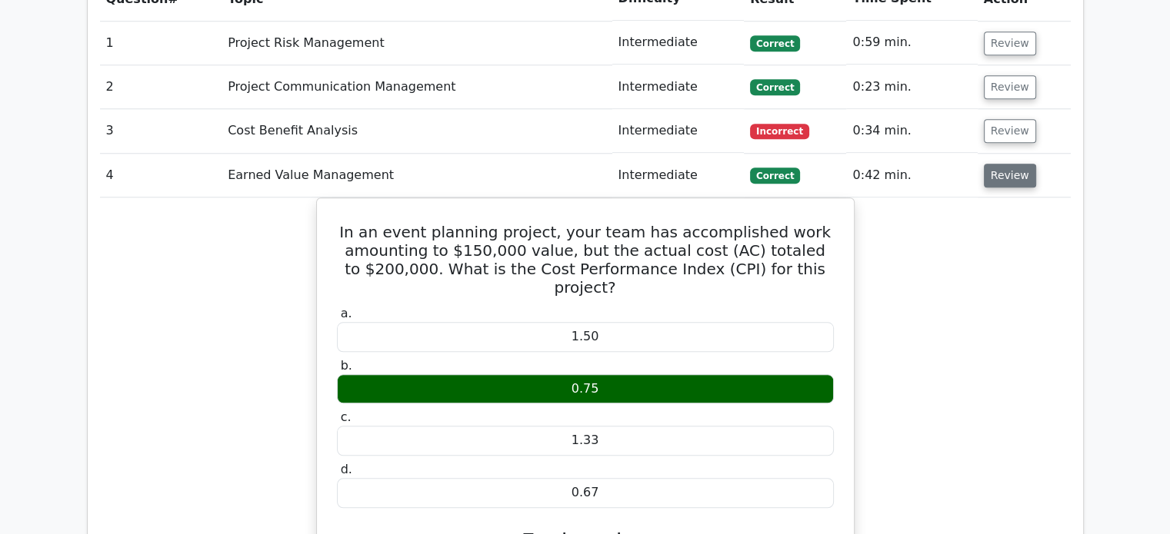
click at [999, 164] on button "Review" at bounding box center [1009, 176] width 52 height 24
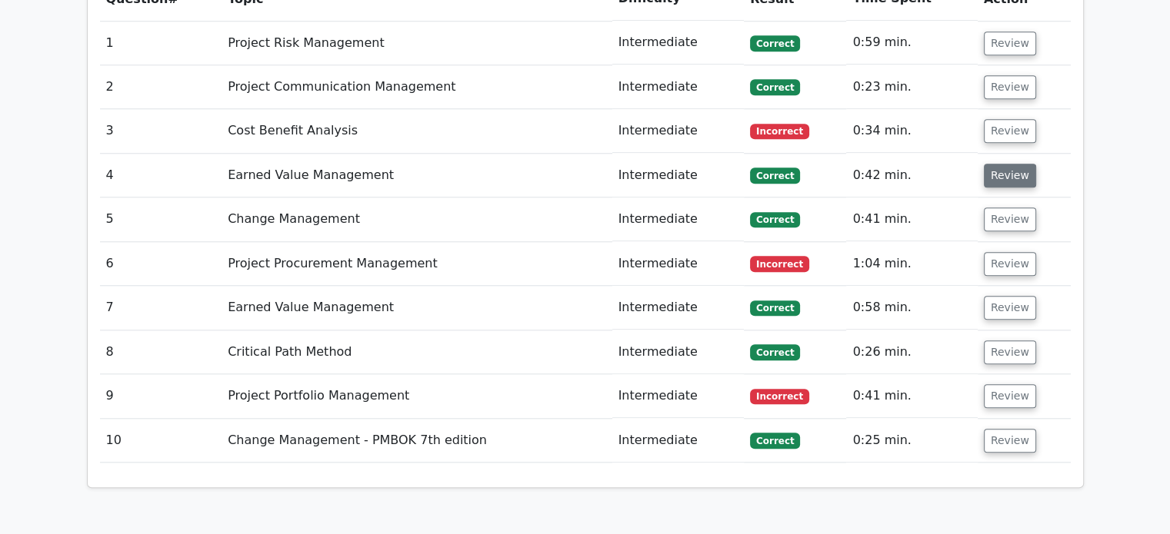
click at [999, 164] on button "Review" at bounding box center [1009, 176] width 52 height 24
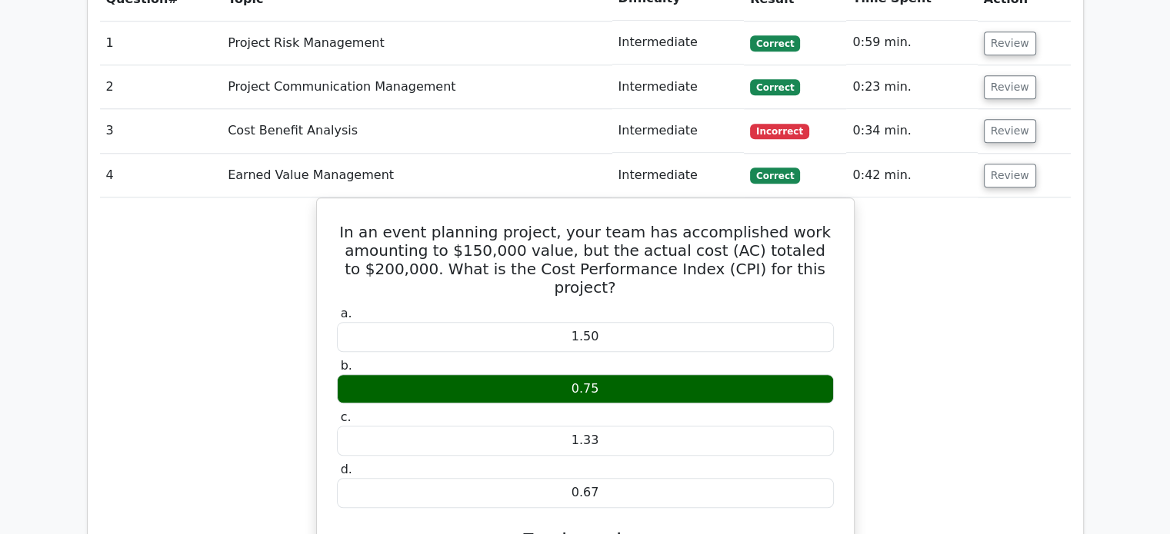
click at [999, 154] on td "Review" at bounding box center [1023, 176] width 93 height 44
click at [998, 164] on button "Review" at bounding box center [1009, 176] width 52 height 24
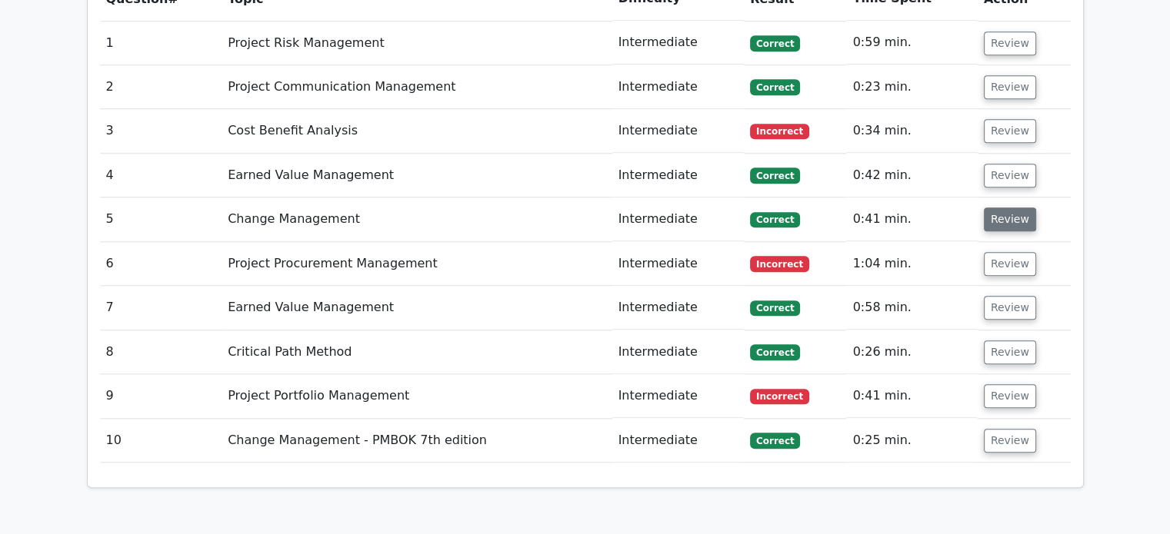
click at [1002, 208] on button "Review" at bounding box center [1009, 220] width 52 height 24
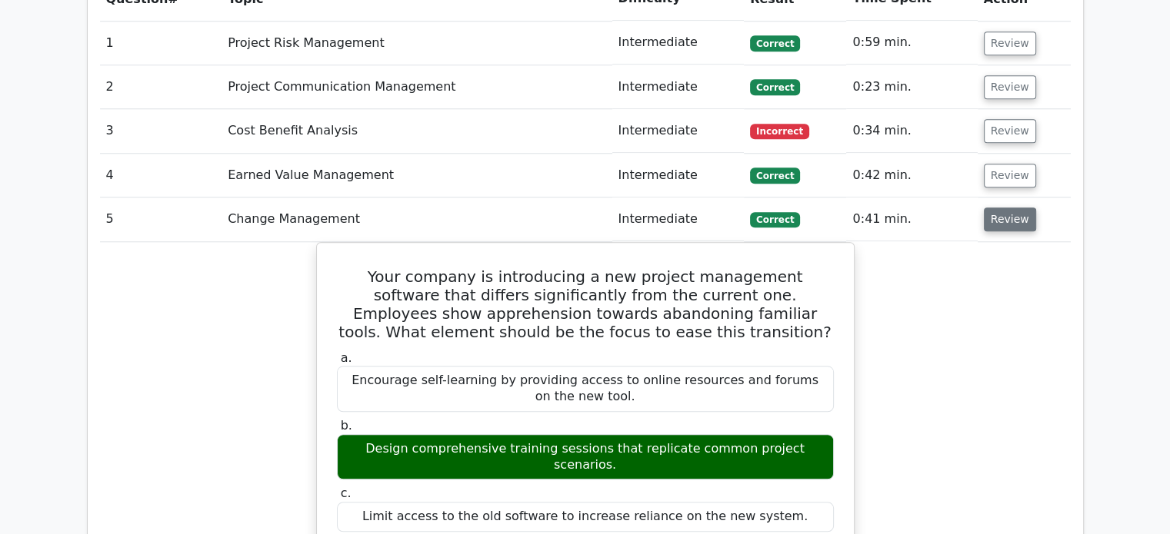
click at [1002, 208] on button "Review" at bounding box center [1009, 220] width 52 height 24
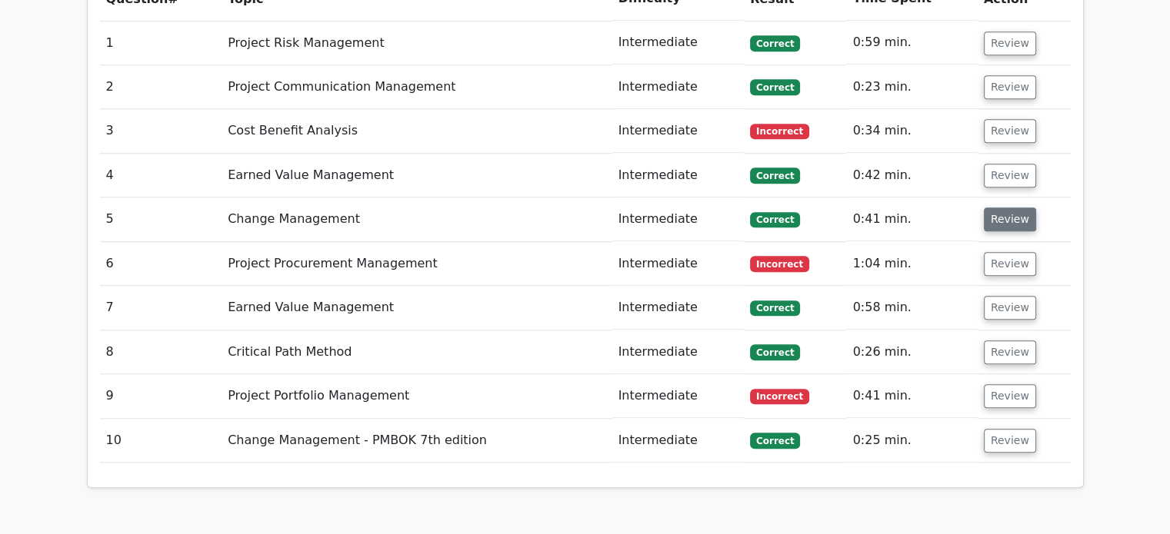
click at [1002, 208] on button "Review" at bounding box center [1009, 220] width 52 height 24
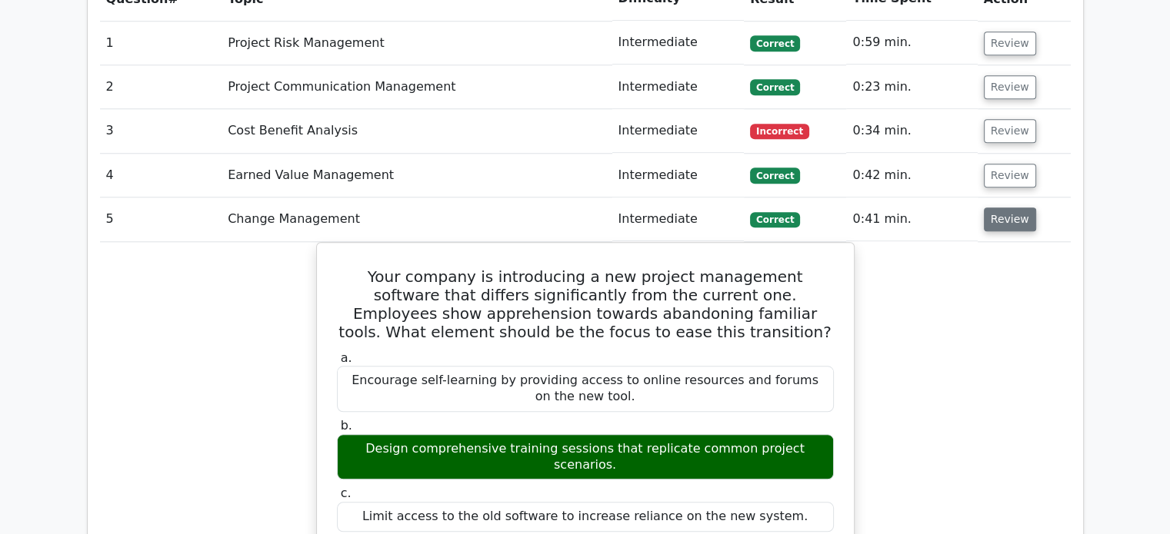
click at [1002, 208] on button "Review" at bounding box center [1009, 220] width 52 height 24
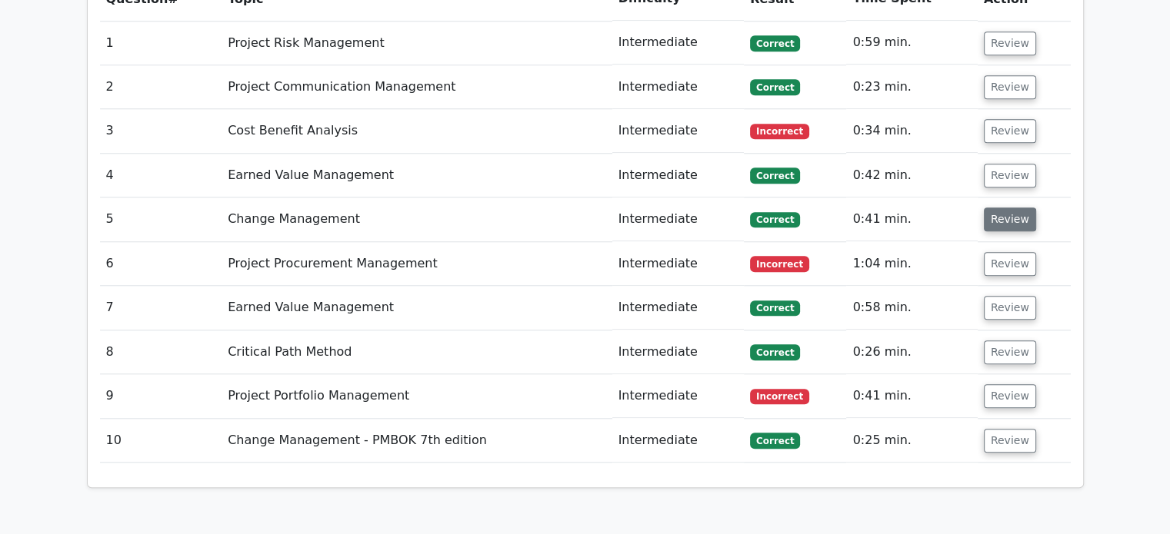
click at [1002, 208] on button "Review" at bounding box center [1009, 220] width 52 height 24
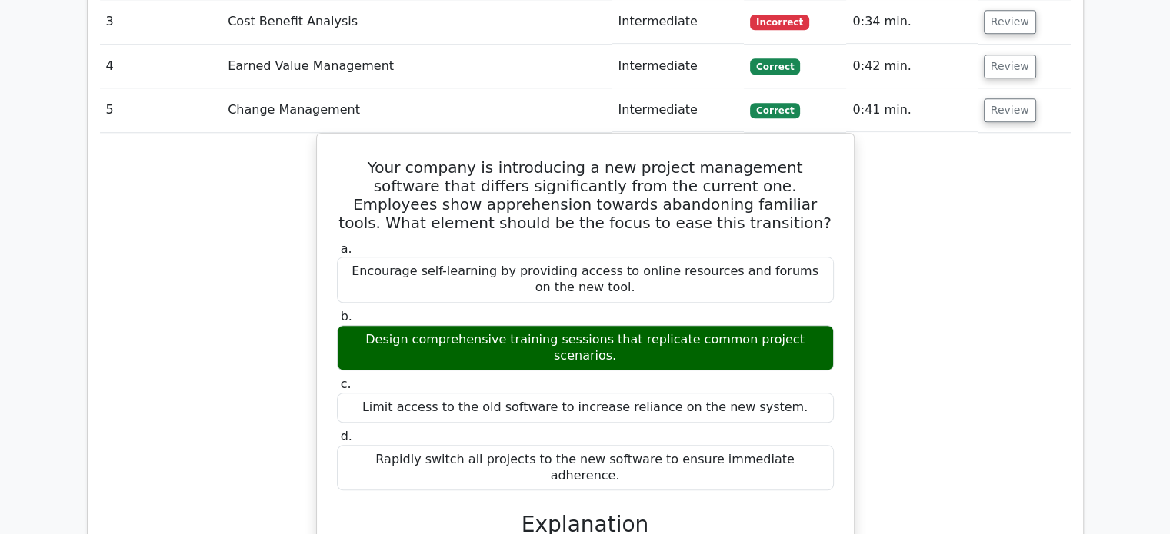
scroll to position [1360, 0]
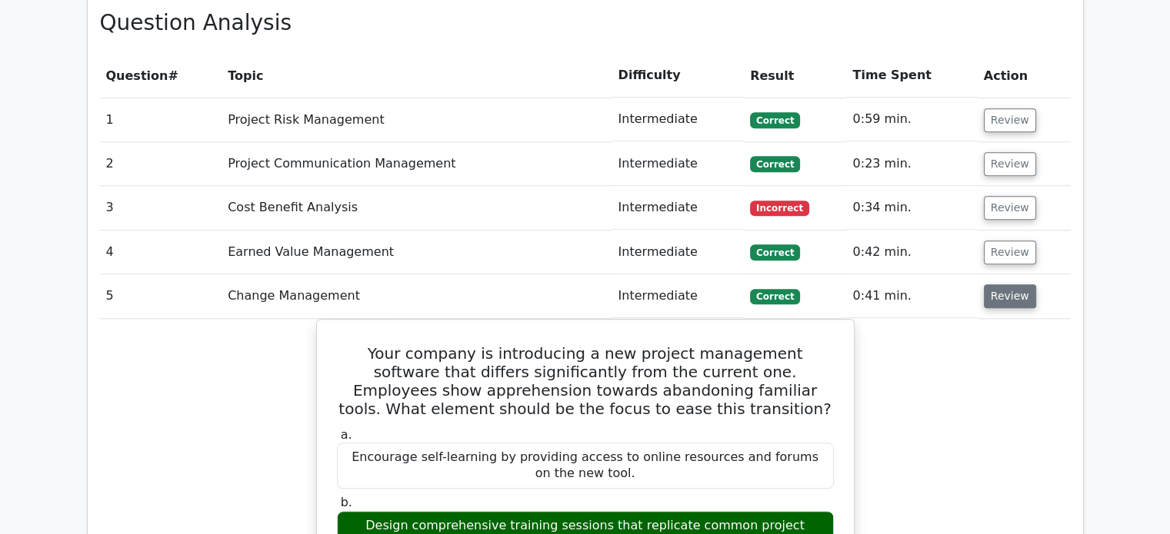
click at [1003, 285] on button "Review" at bounding box center [1009, 297] width 52 height 24
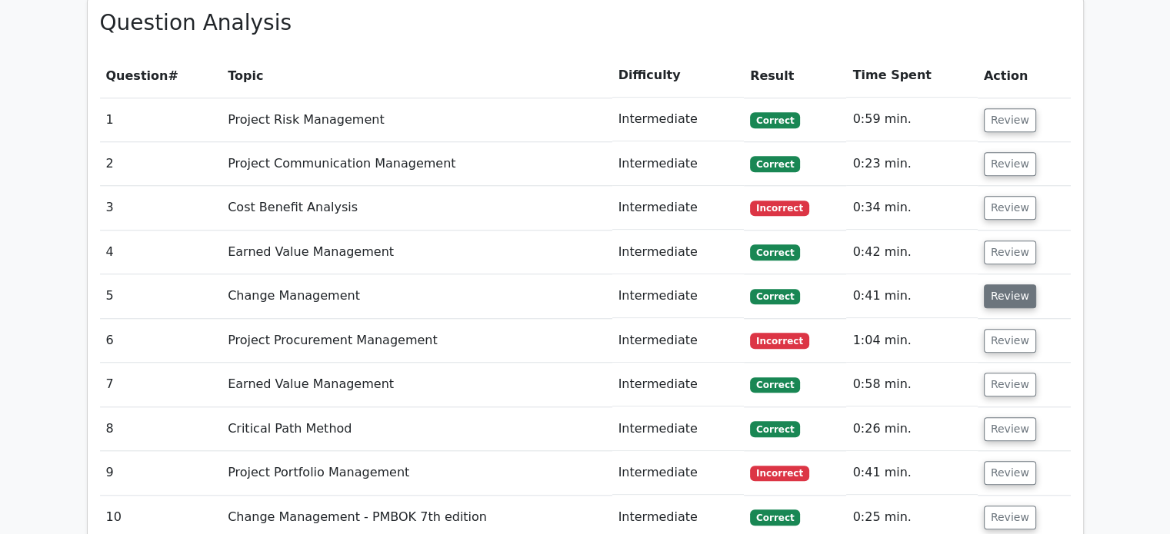
click at [1003, 285] on button "Review" at bounding box center [1009, 297] width 52 height 24
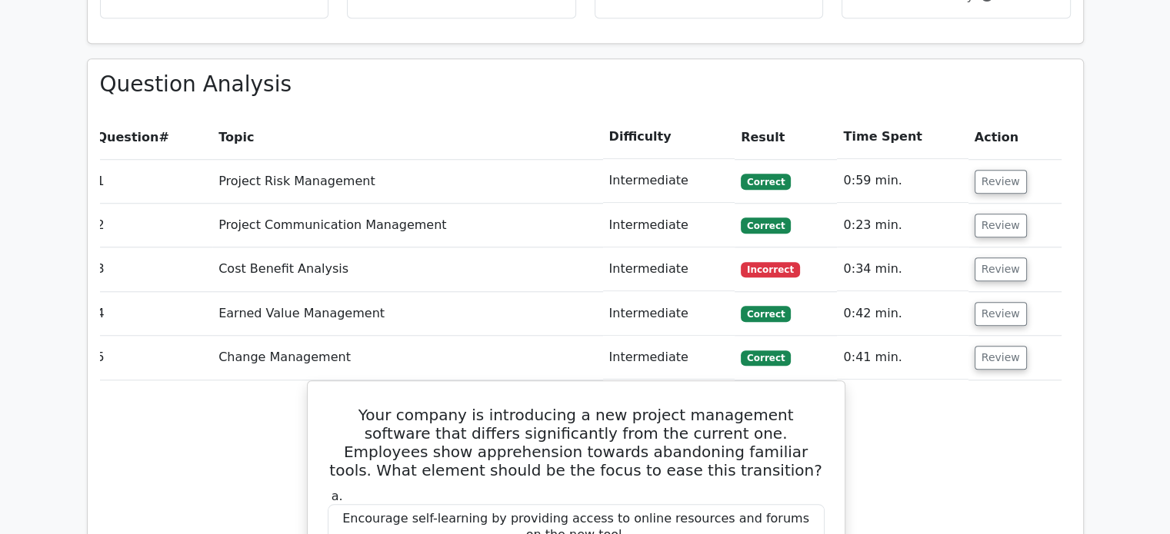
scroll to position [1300, 0]
click at [988, 345] on button "Review" at bounding box center [1000, 357] width 52 height 24
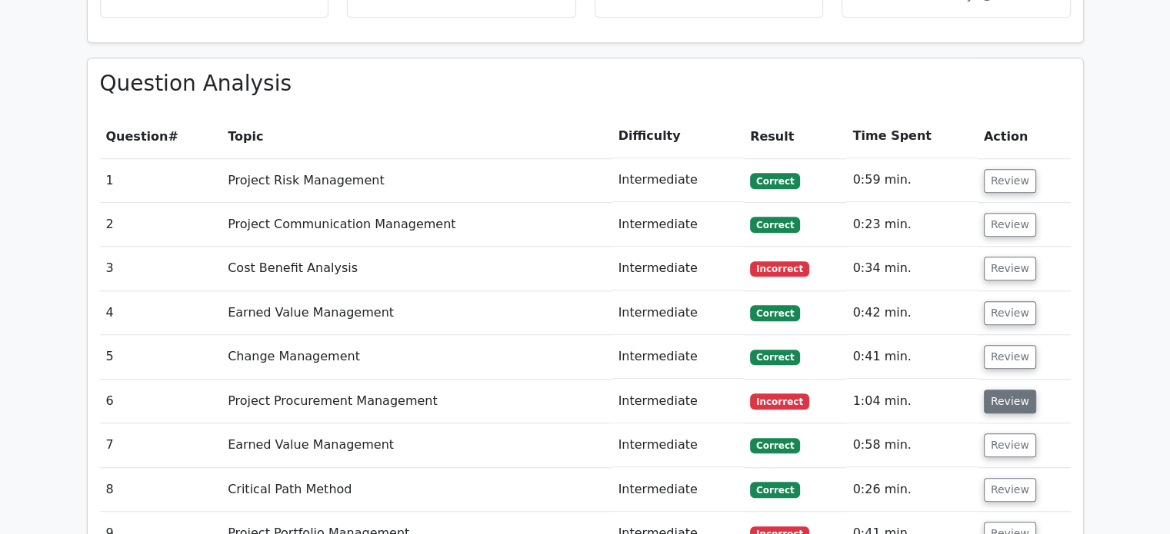
click at [993, 390] on button "Review" at bounding box center [1009, 402] width 52 height 24
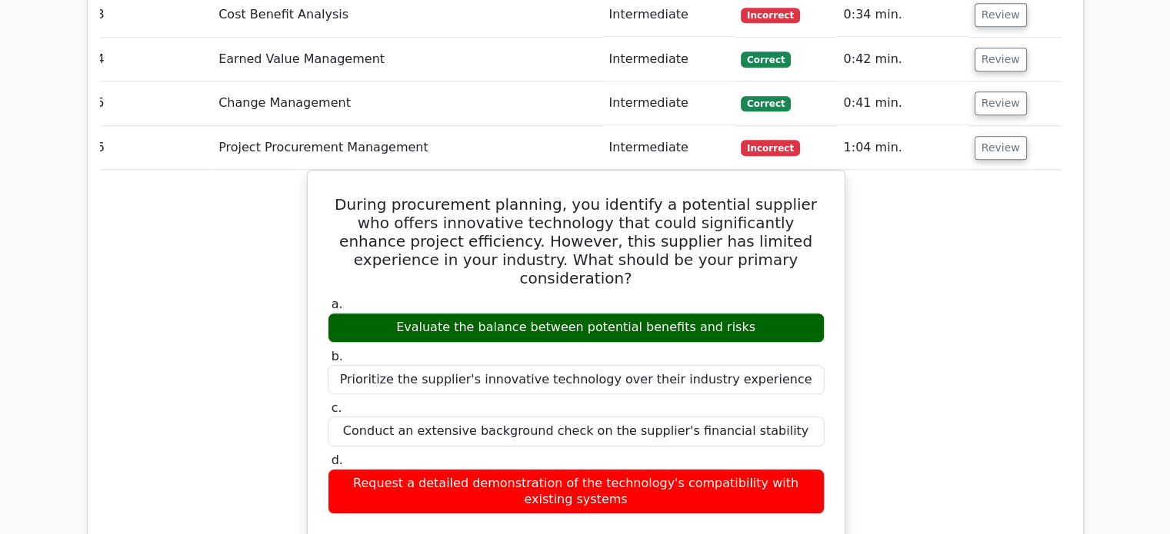
scroll to position [1552, 0]
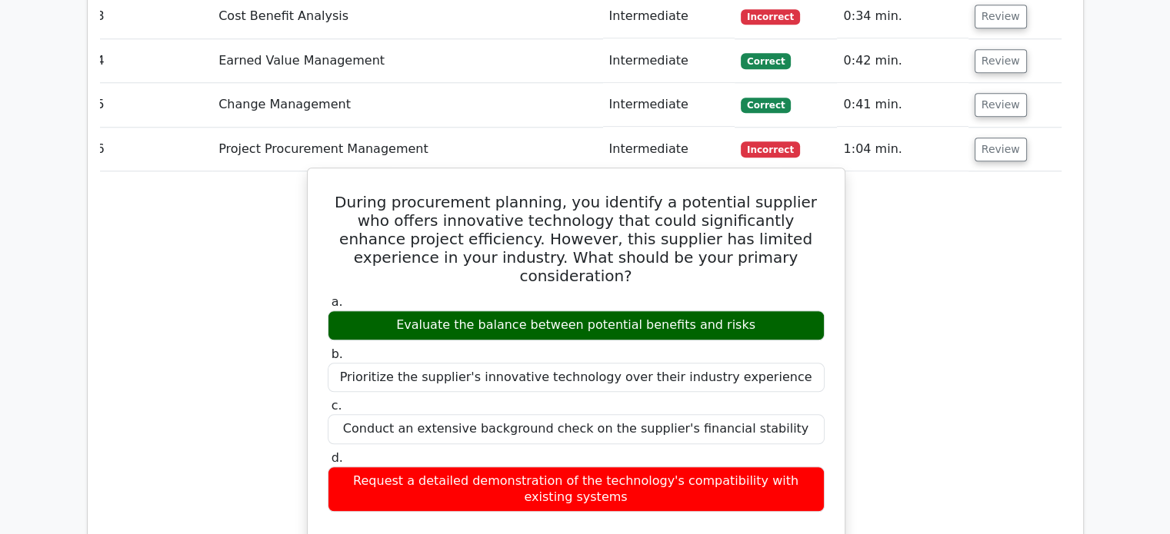
drag, startPoint x: 341, startPoint y: 125, endPoint x: 690, endPoint y: 397, distance: 441.6
click at [690, 467] on div "Request a detailed demonstration of the technology's compatibility with existin…" at bounding box center [576, 490] width 497 height 46
drag, startPoint x: 602, startPoint y: 401, endPoint x: 336, endPoint y: 115, distance: 390.7
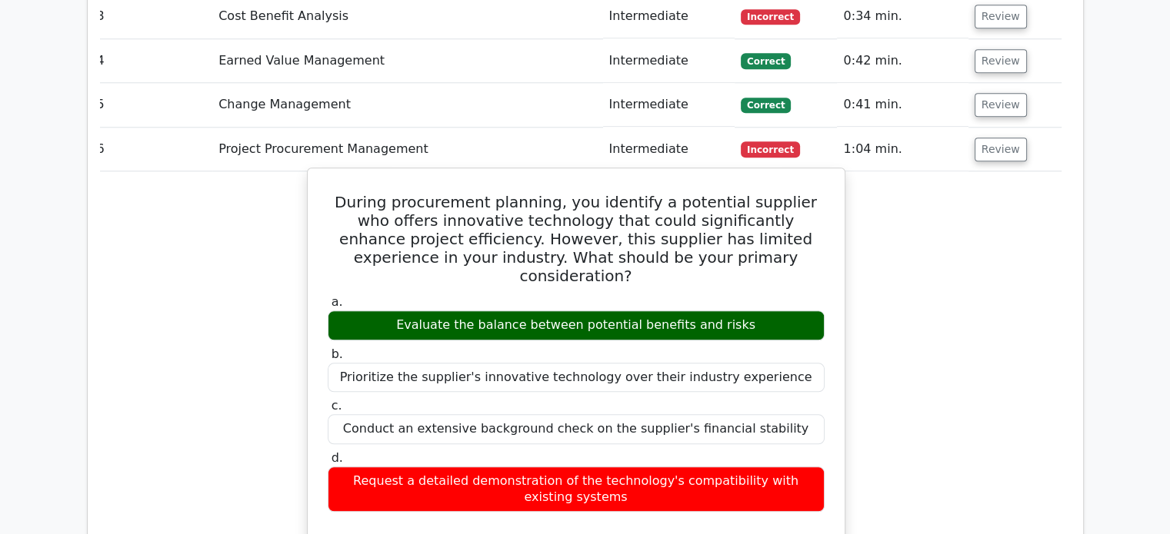
copy div "During procurement planning, you identify a potential supplier who offers innov…"
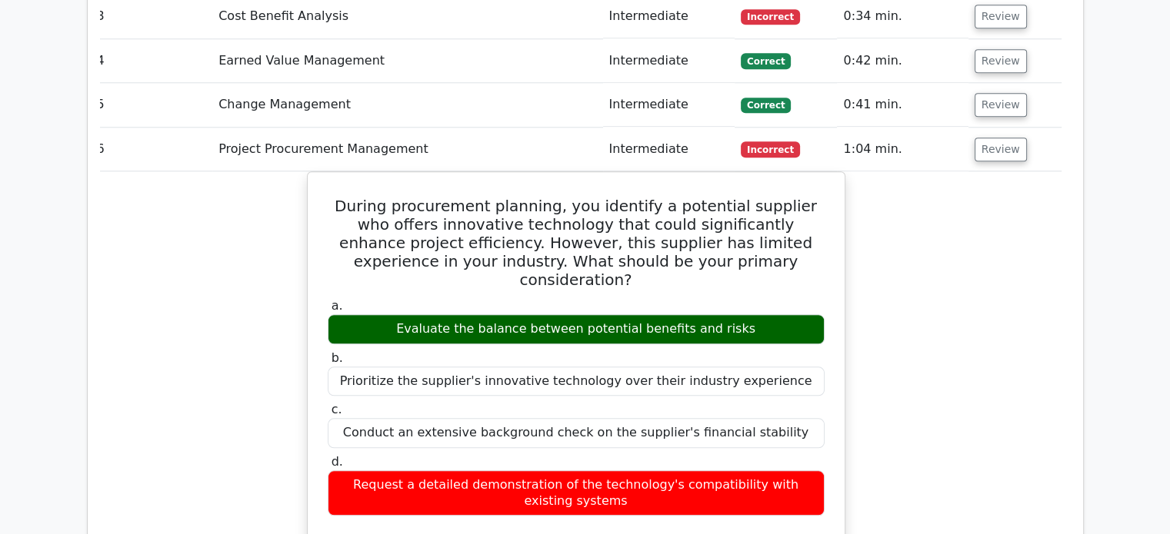
click at [1000, 138] on button "Review" at bounding box center [1000, 150] width 52 height 24
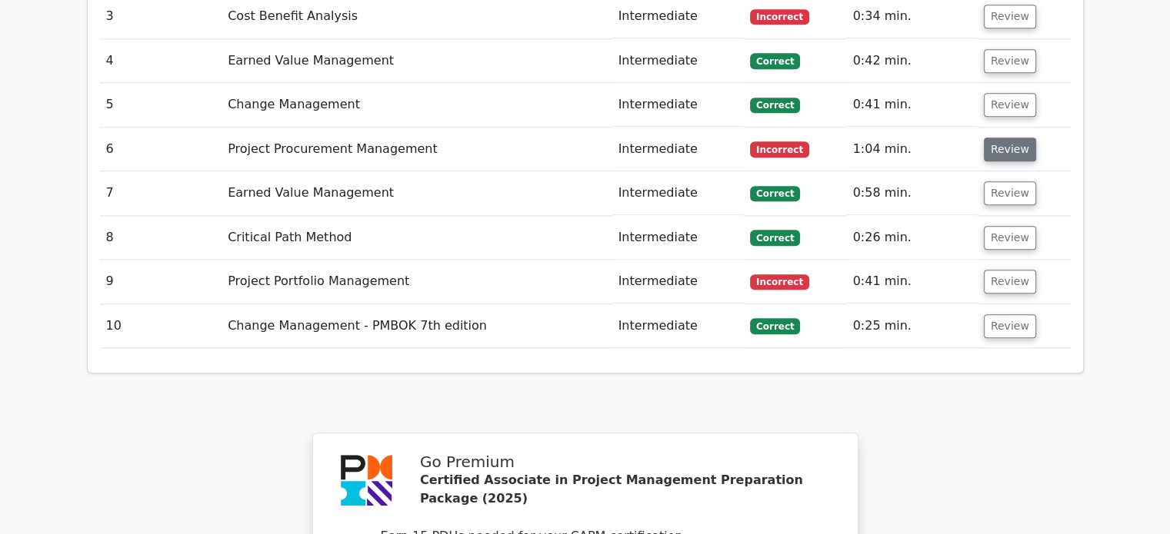
scroll to position [0, 0]
click at [1000, 181] on button "Review" at bounding box center [1009, 193] width 52 height 24
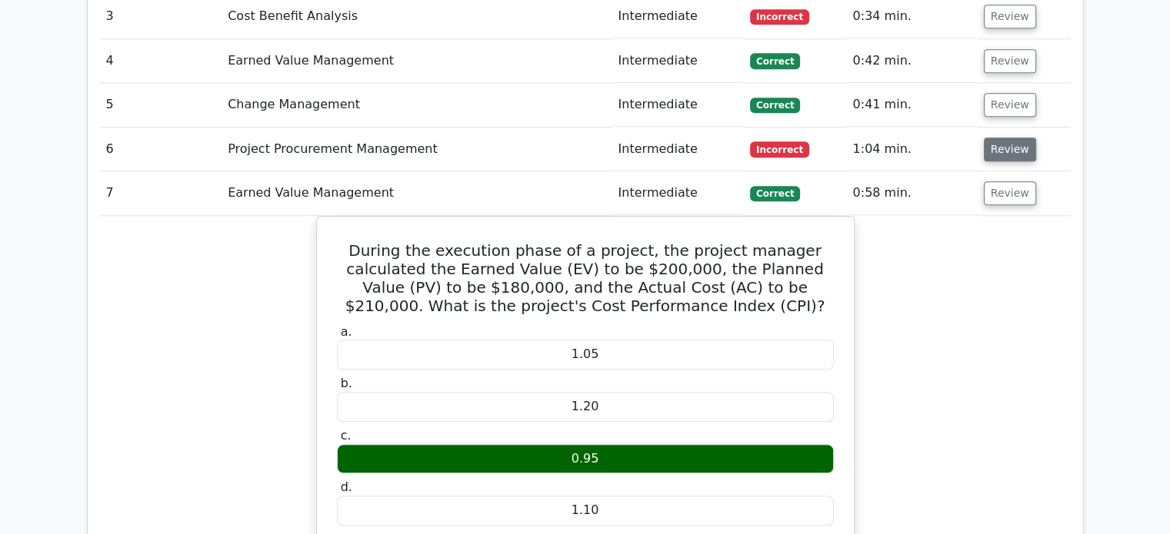
click at [1003, 138] on button "Review" at bounding box center [1009, 150] width 52 height 24
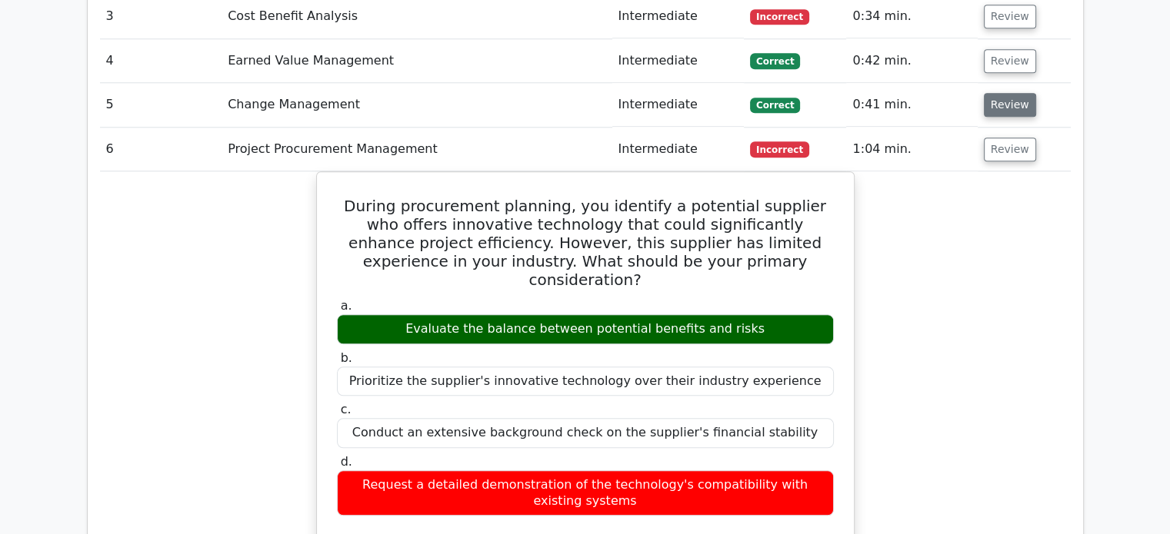
click at [1006, 93] on button "Review" at bounding box center [1009, 105] width 52 height 24
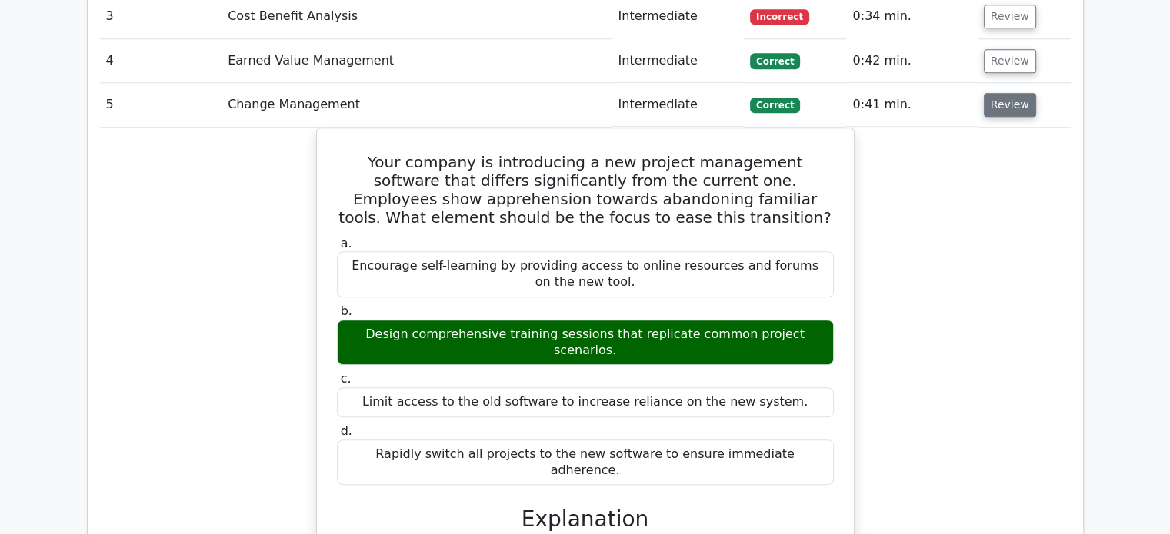
click at [997, 93] on button "Review" at bounding box center [1009, 105] width 52 height 24
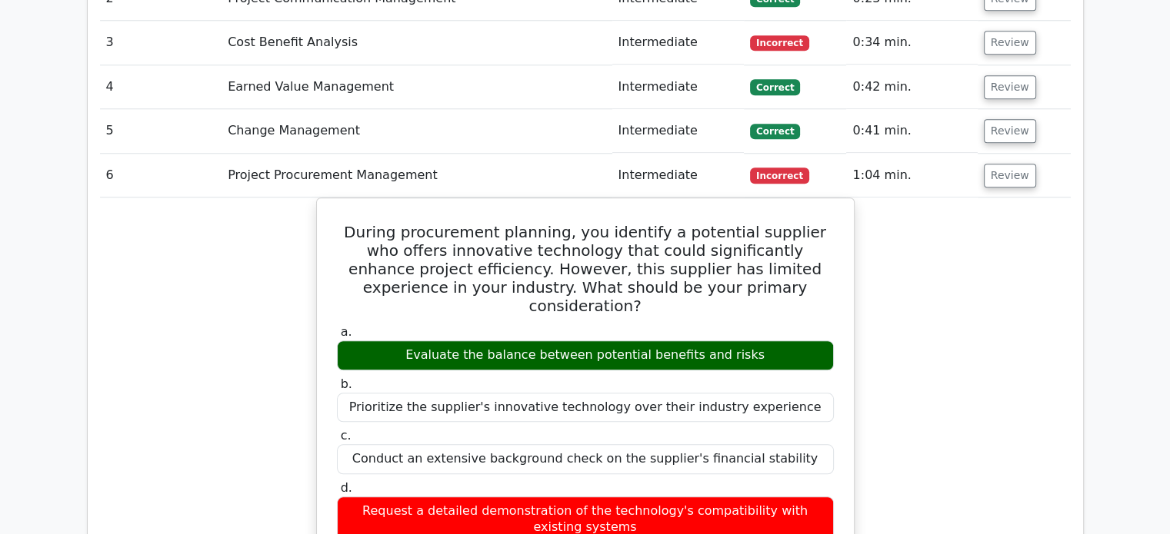
scroll to position [1552, 0]
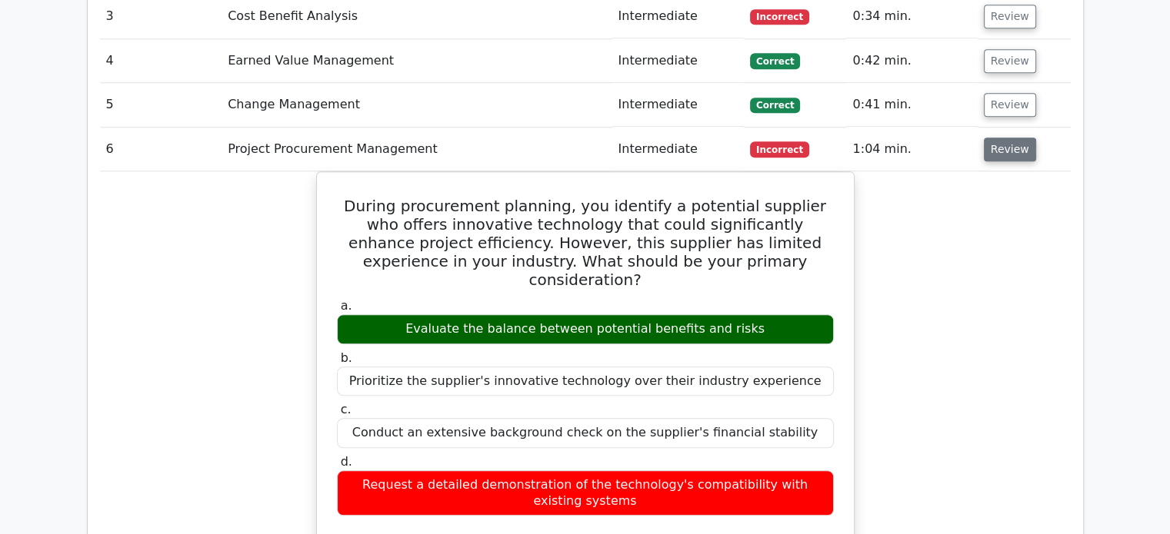
click at [1013, 138] on button "Review" at bounding box center [1009, 150] width 52 height 24
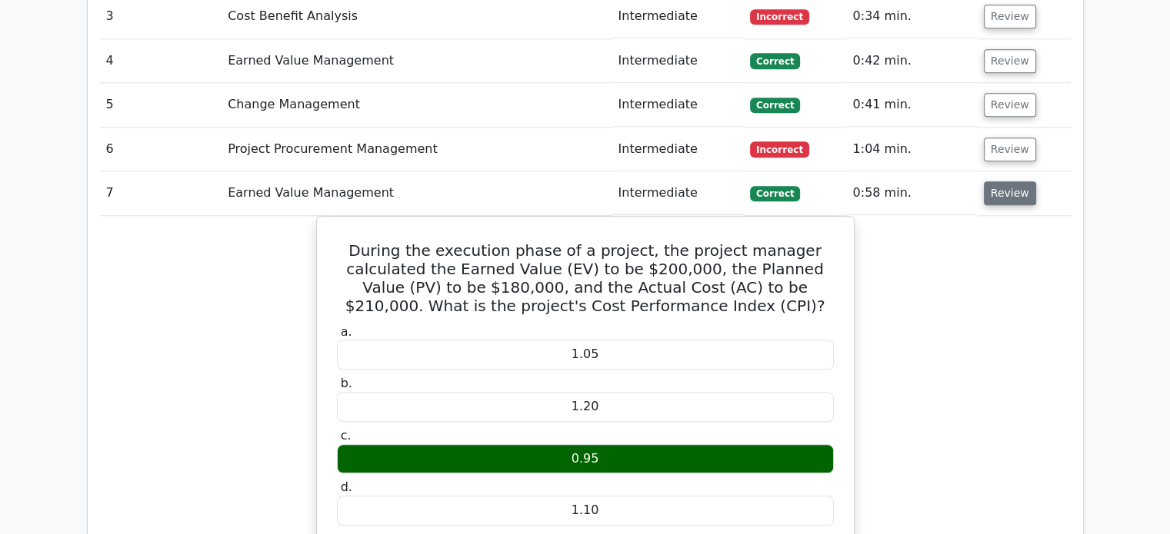
click at [1012, 181] on button "Review" at bounding box center [1009, 193] width 52 height 24
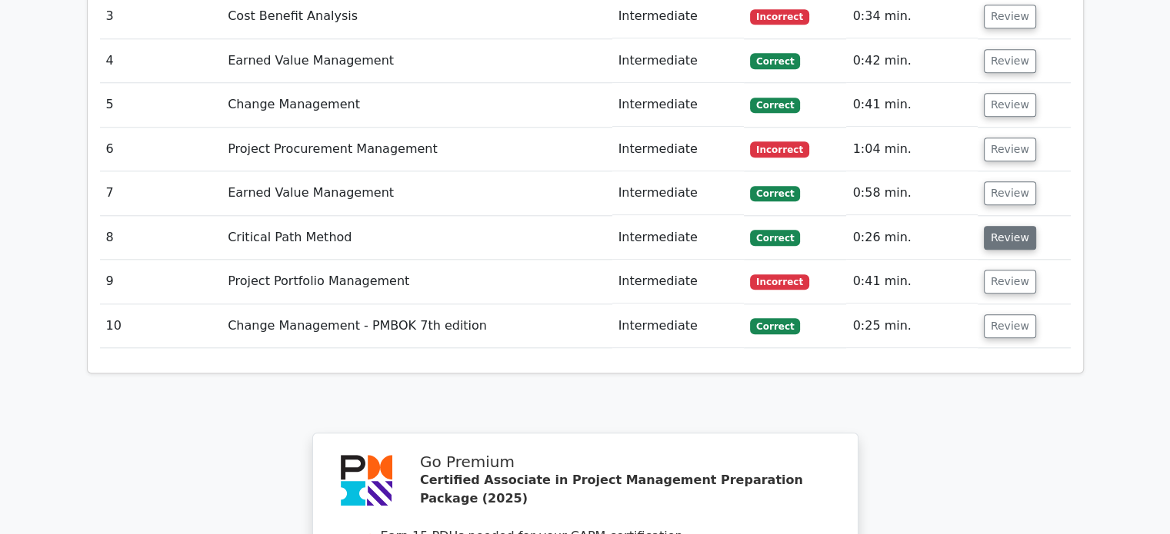
click at [1008, 226] on button "Review" at bounding box center [1009, 238] width 52 height 24
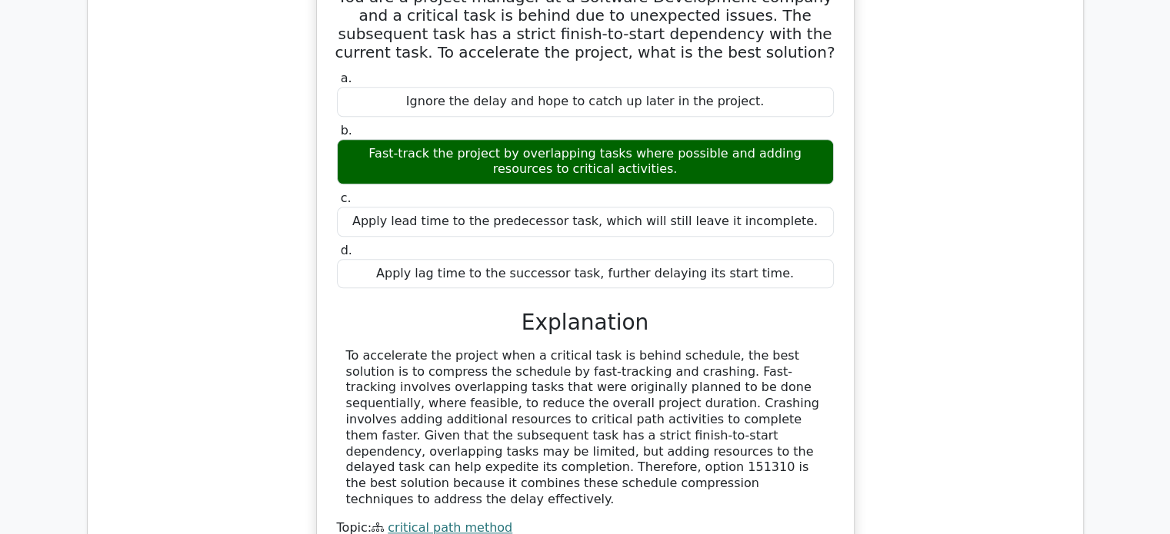
scroll to position [1859, 0]
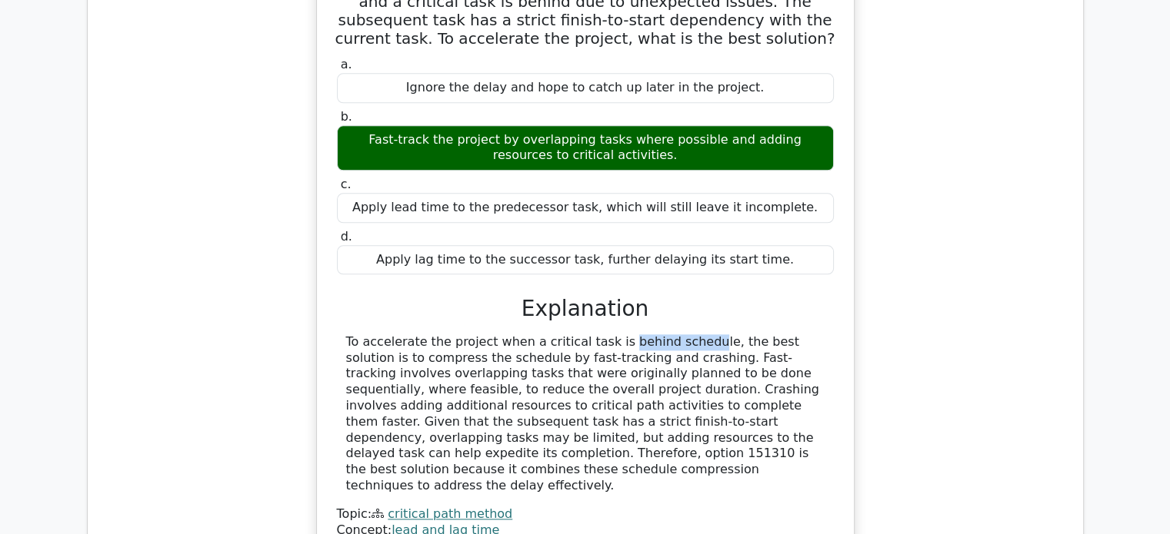
drag, startPoint x: 524, startPoint y: 267, endPoint x: 584, endPoint y: 265, distance: 60.0
click at [584, 334] on div "To accelerate the project when a critical task is behind schedule, the best sol…" at bounding box center [585, 414] width 478 height 160
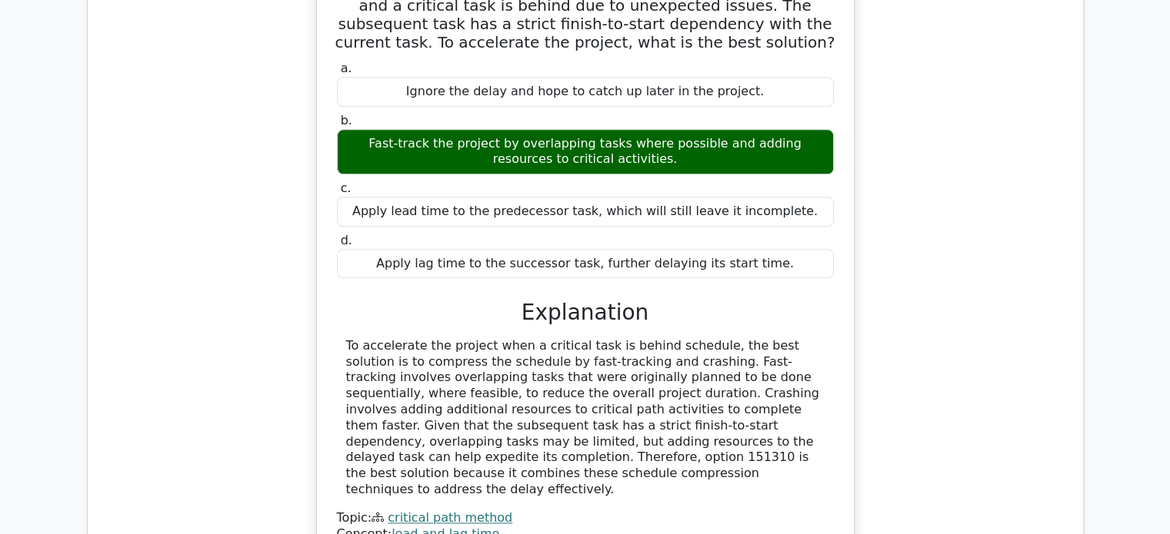
click at [178, 88] on div "You are a project manager at a Software Development company and a critical task…" at bounding box center [585, 274] width 970 height 644
click at [264, 171] on div "You are a project manager at a Software Development company and a critical task…" at bounding box center [585, 274] width 970 height 644
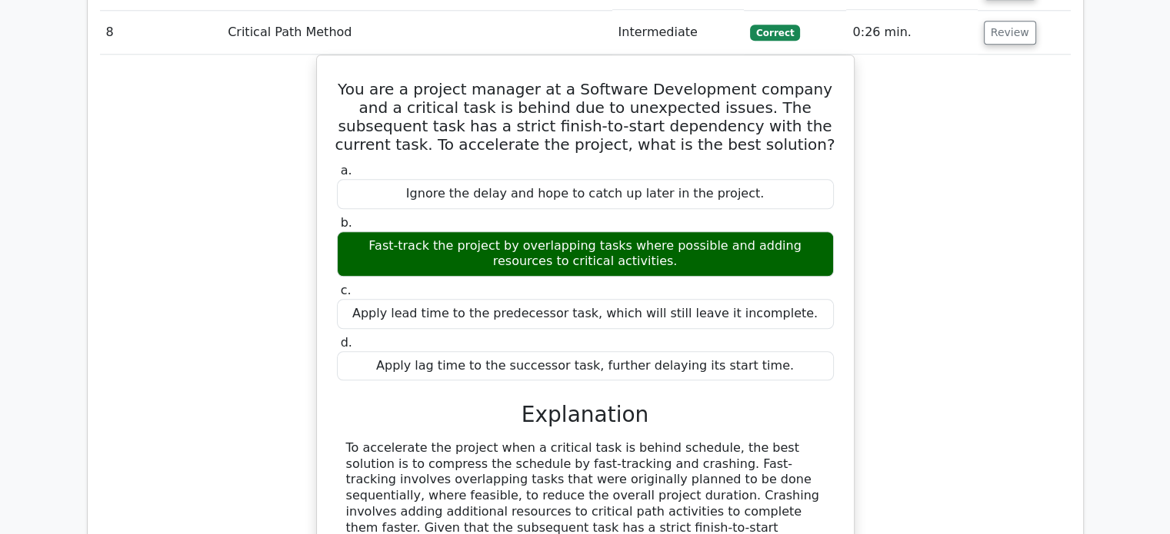
scroll to position [1629, 0]
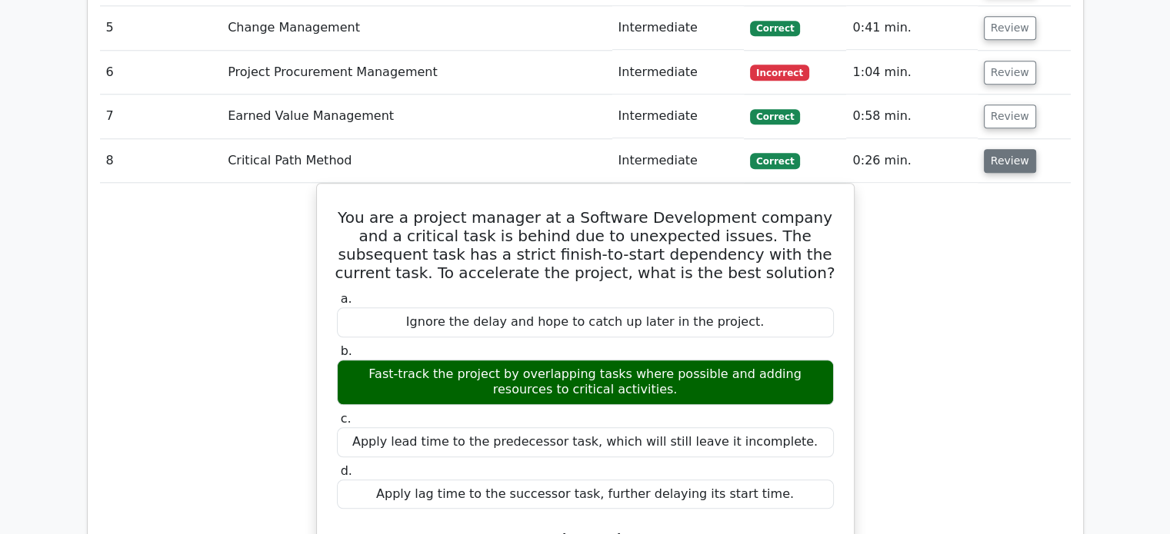
click at [1010, 149] on button "Review" at bounding box center [1009, 161] width 52 height 24
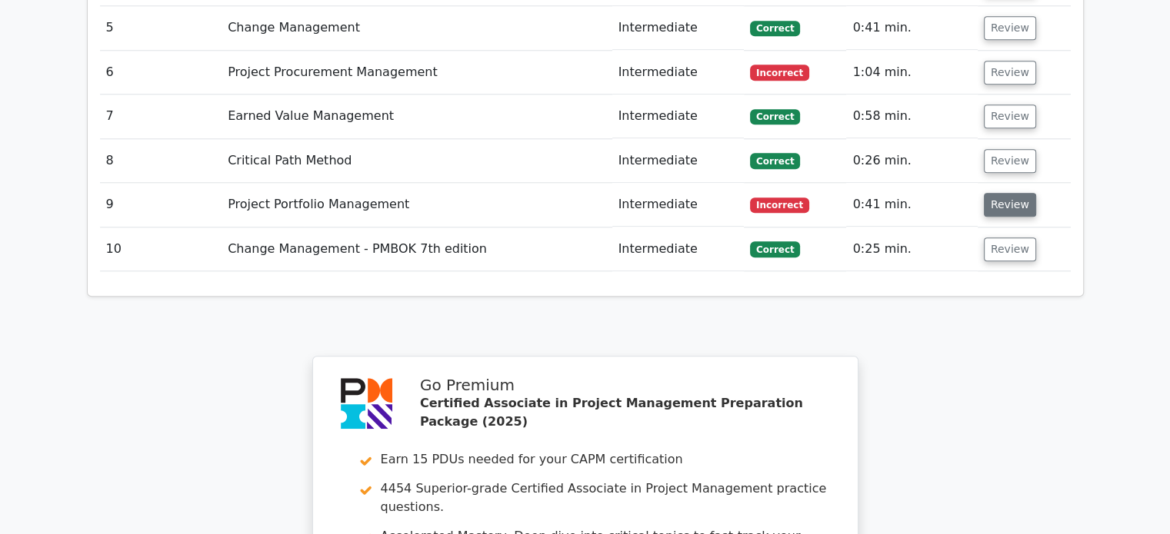
click at [1013, 193] on button "Review" at bounding box center [1009, 205] width 52 height 24
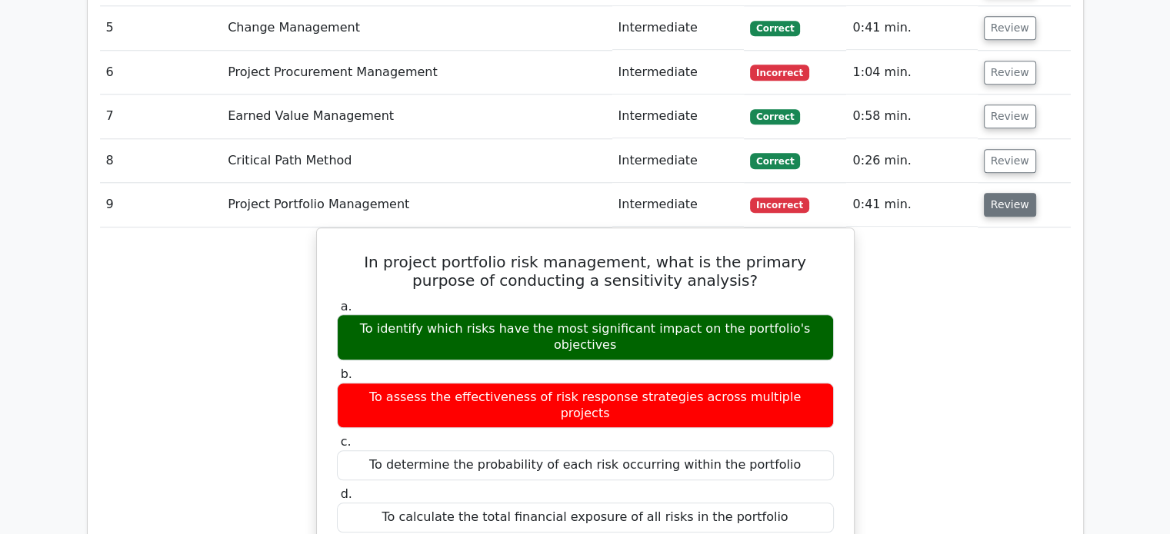
click at [996, 193] on button "Review" at bounding box center [1009, 205] width 52 height 24
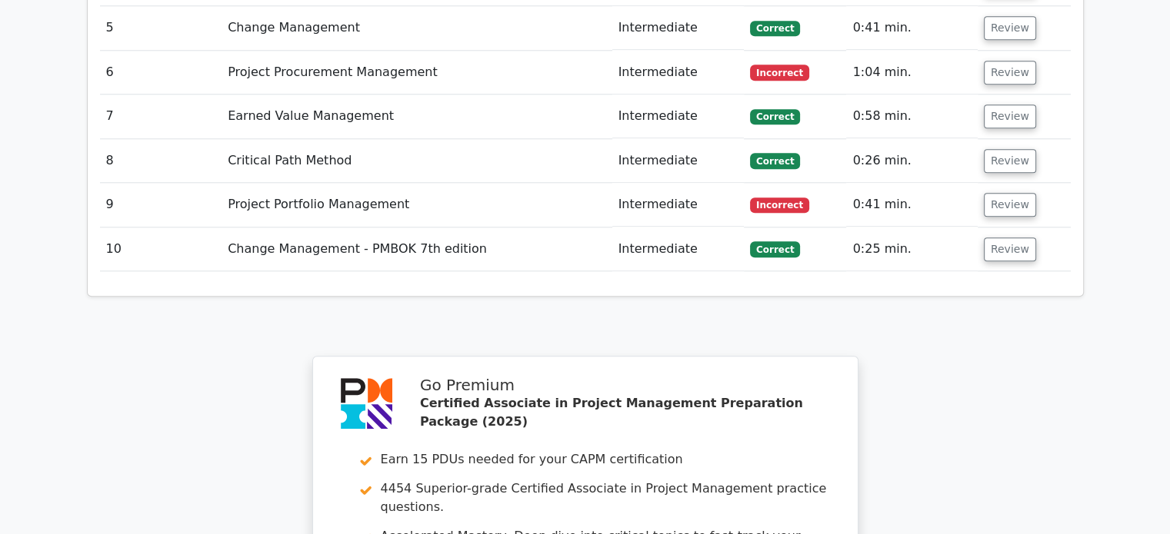
click at [982, 228] on td "Review" at bounding box center [1023, 250] width 93 height 44
click at [990, 238] on button "Review" at bounding box center [1009, 250] width 52 height 24
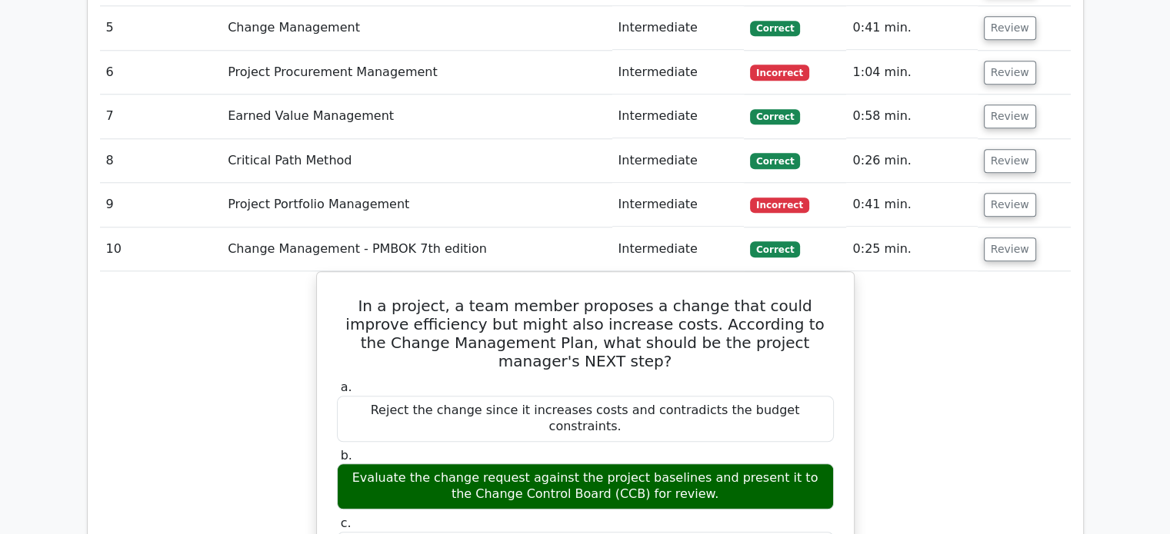
click at [1011, 228] on td "Review" at bounding box center [1023, 250] width 93 height 44
click at [1017, 238] on button "Review" at bounding box center [1009, 250] width 52 height 24
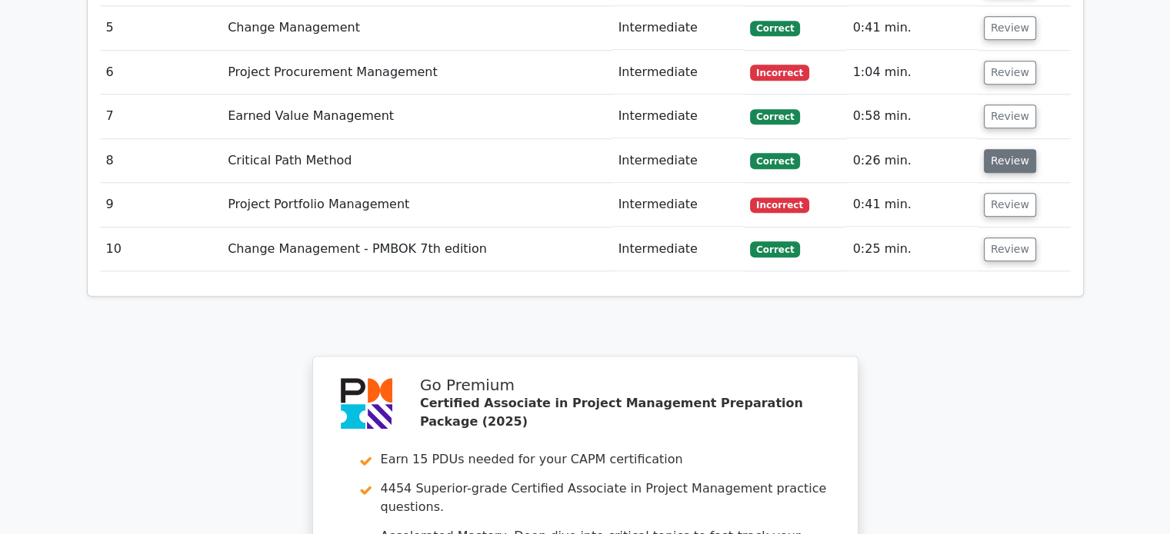
click at [1008, 149] on button "Review" at bounding box center [1009, 161] width 52 height 24
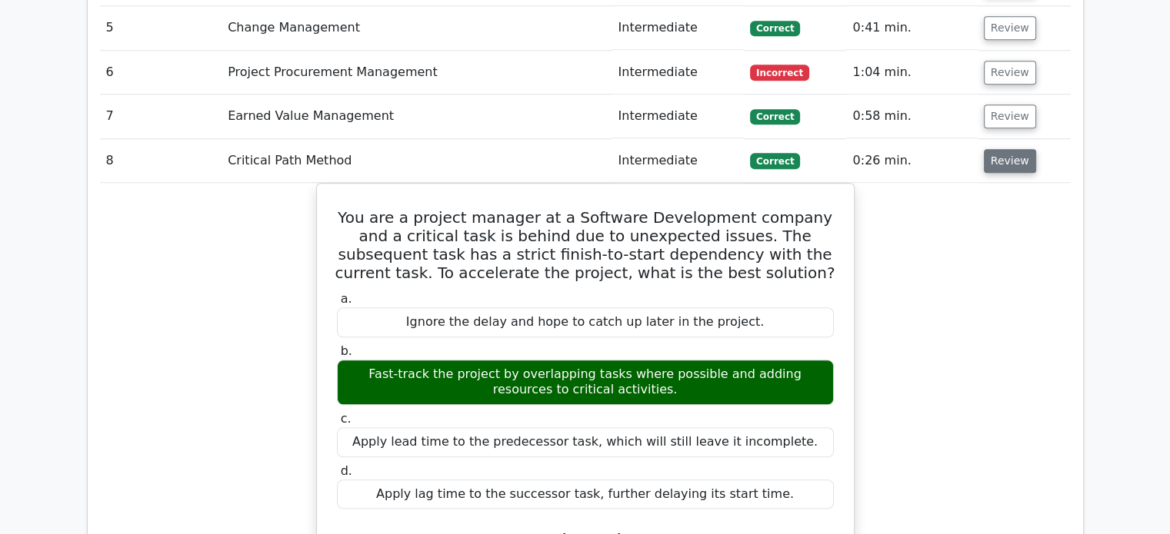
click at [1008, 149] on button "Review" at bounding box center [1009, 161] width 52 height 24
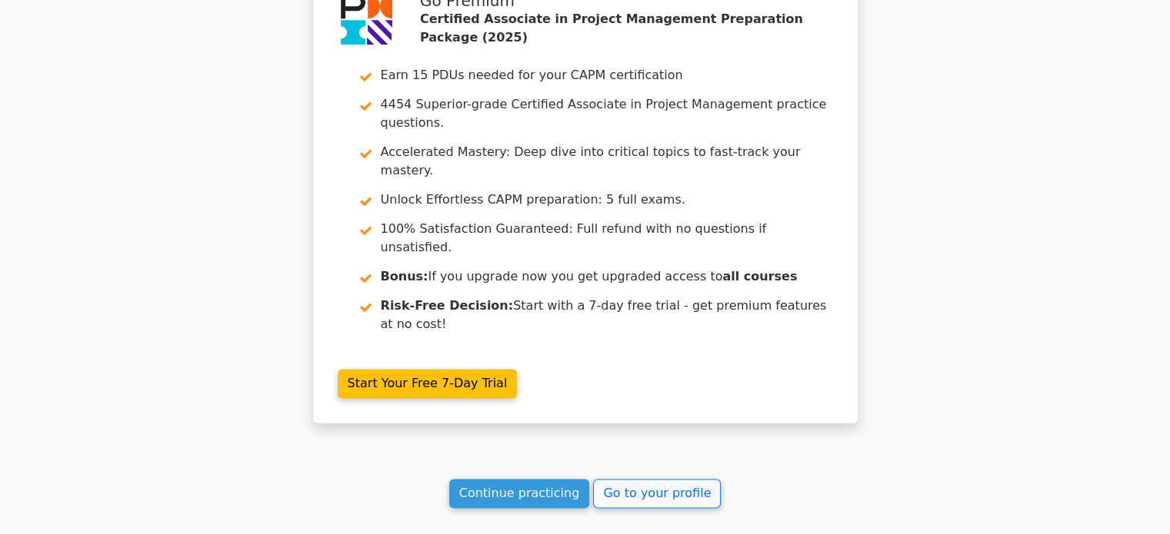
scroll to position [2052, 0]
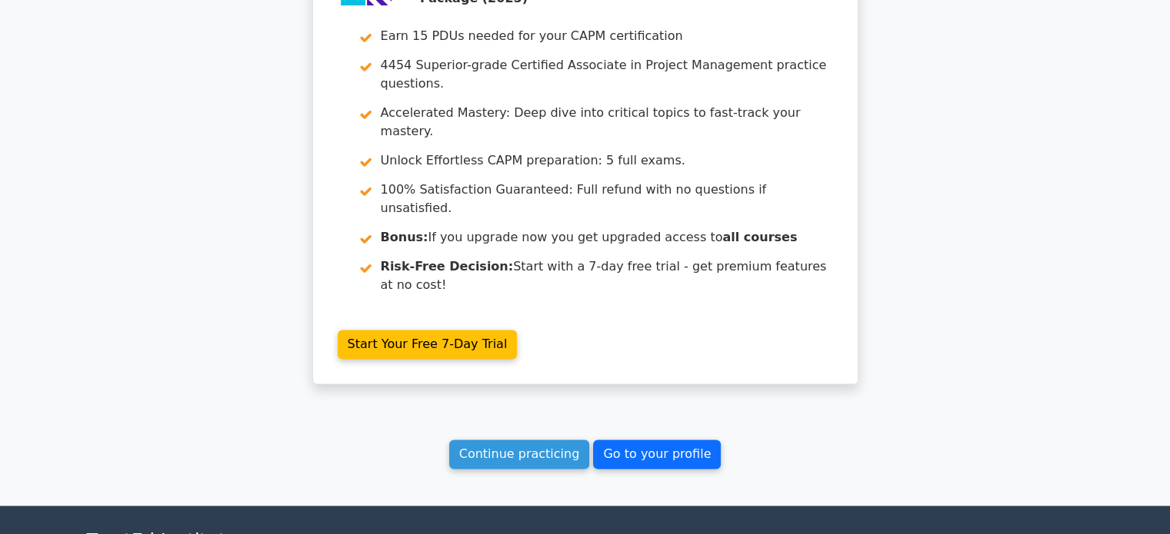
click at [665, 440] on link "Go to your profile" at bounding box center [657, 454] width 128 height 29
